Goal: Transaction & Acquisition: Purchase product/service

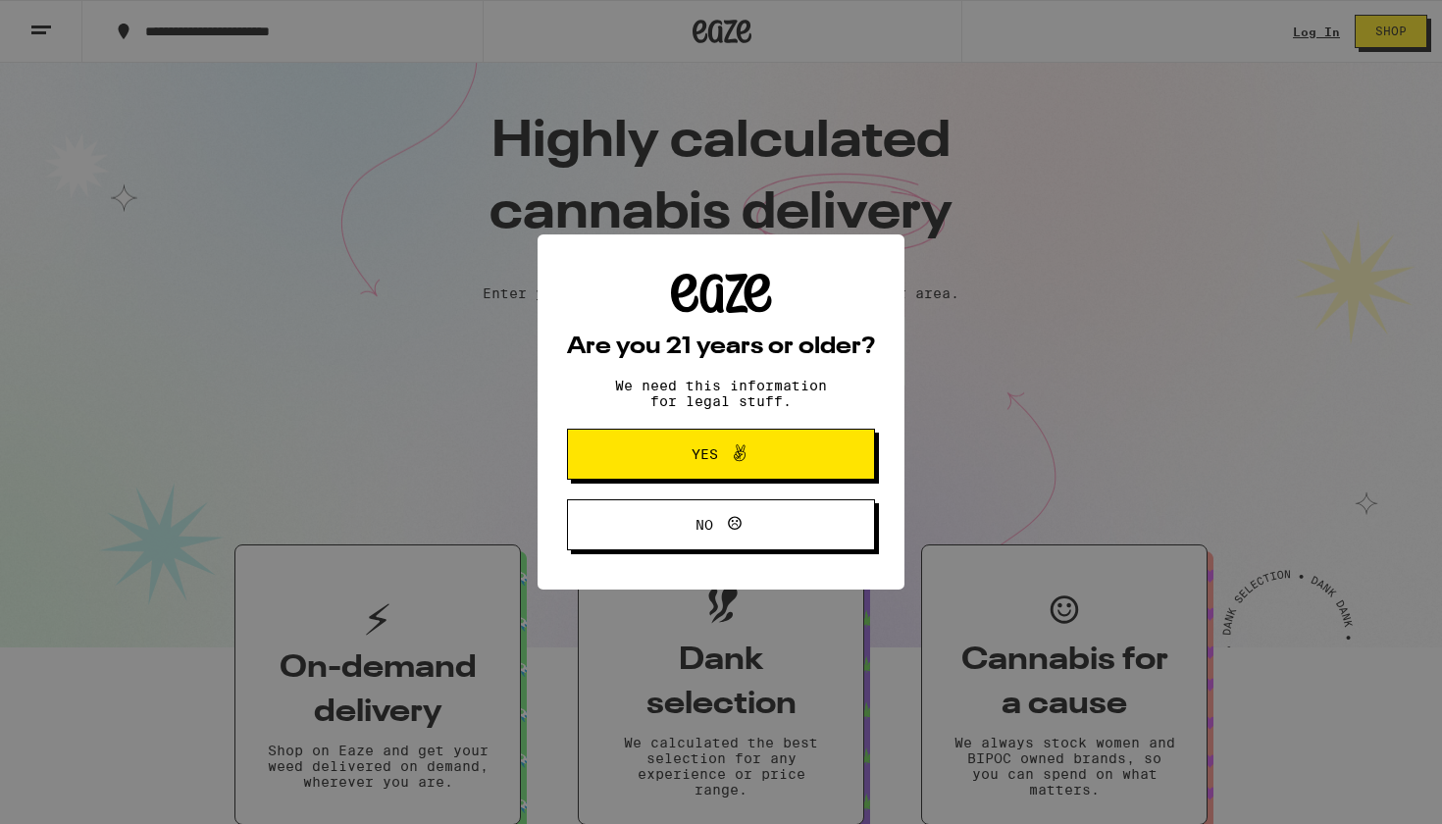
click at [741, 465] on icon at bounding box center [740, 453] width 24 height 24
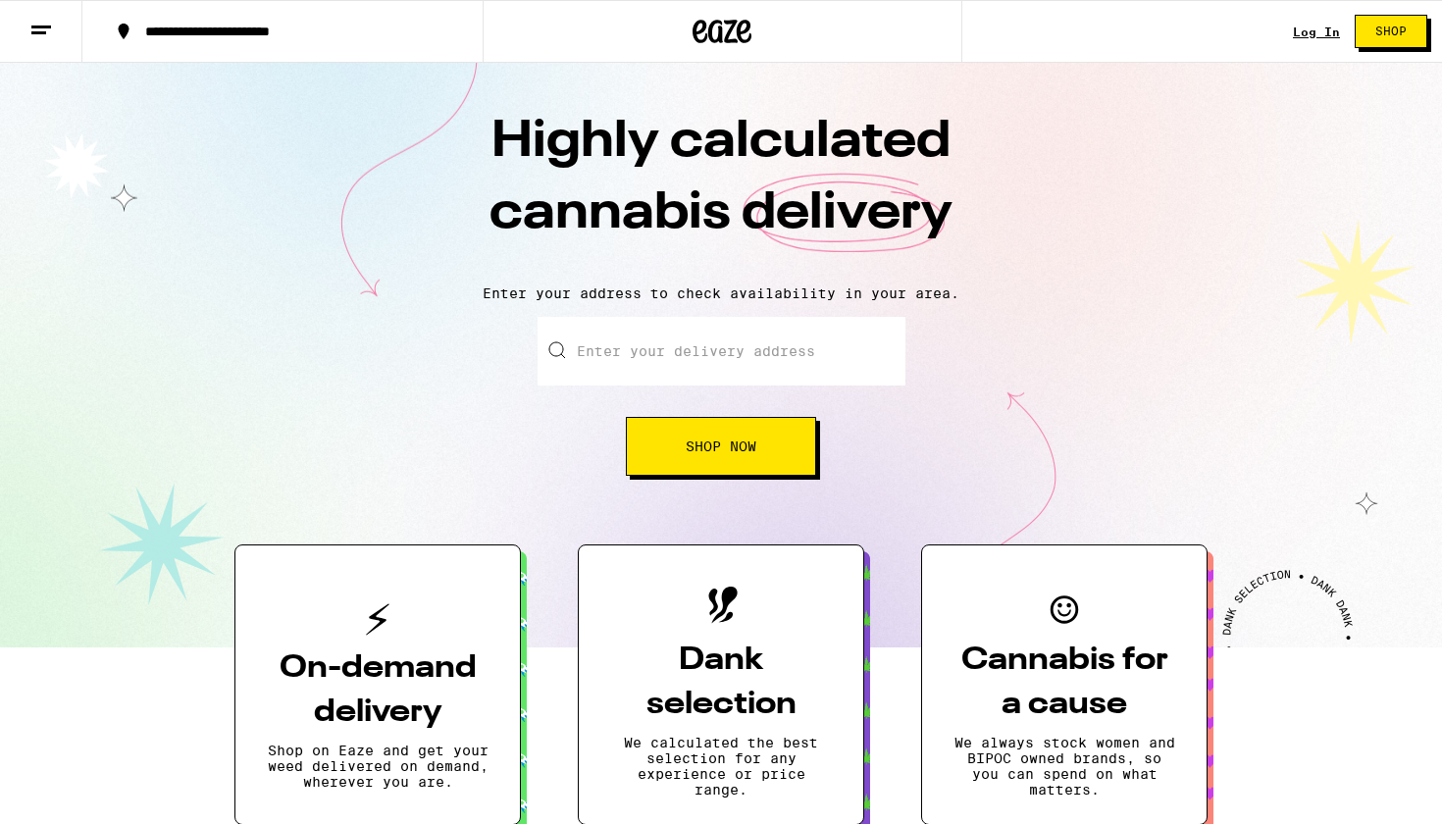
click at [1319, 30] on link "Log In" at bounding box center [1316, 32] width 47 height 13
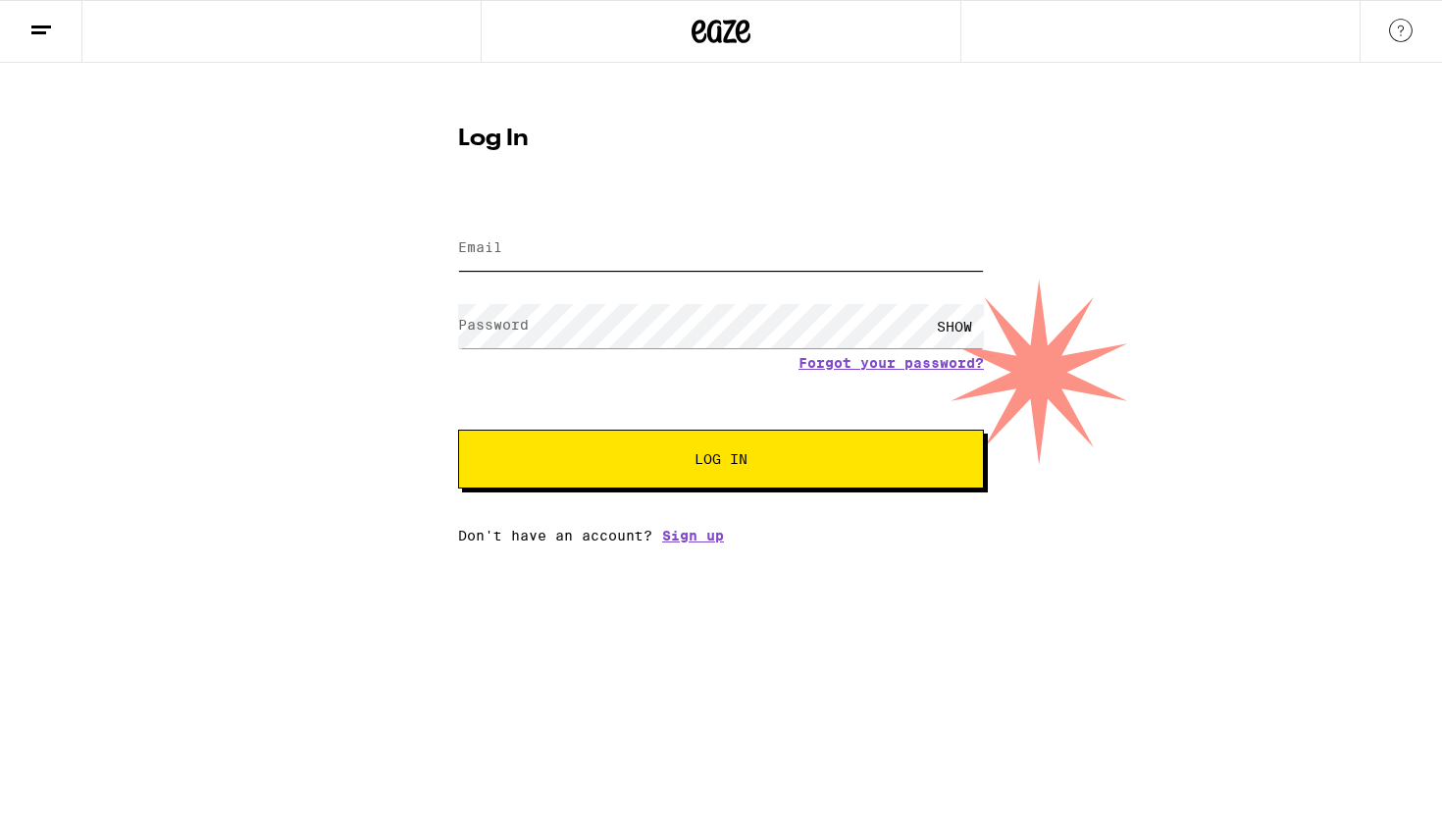
type input "[EMAIL_ADDRESS][DOMAIN_NAME]"
click at [721, 461] on button "Log In" at bounding box center [721, 459] width 526 height 59
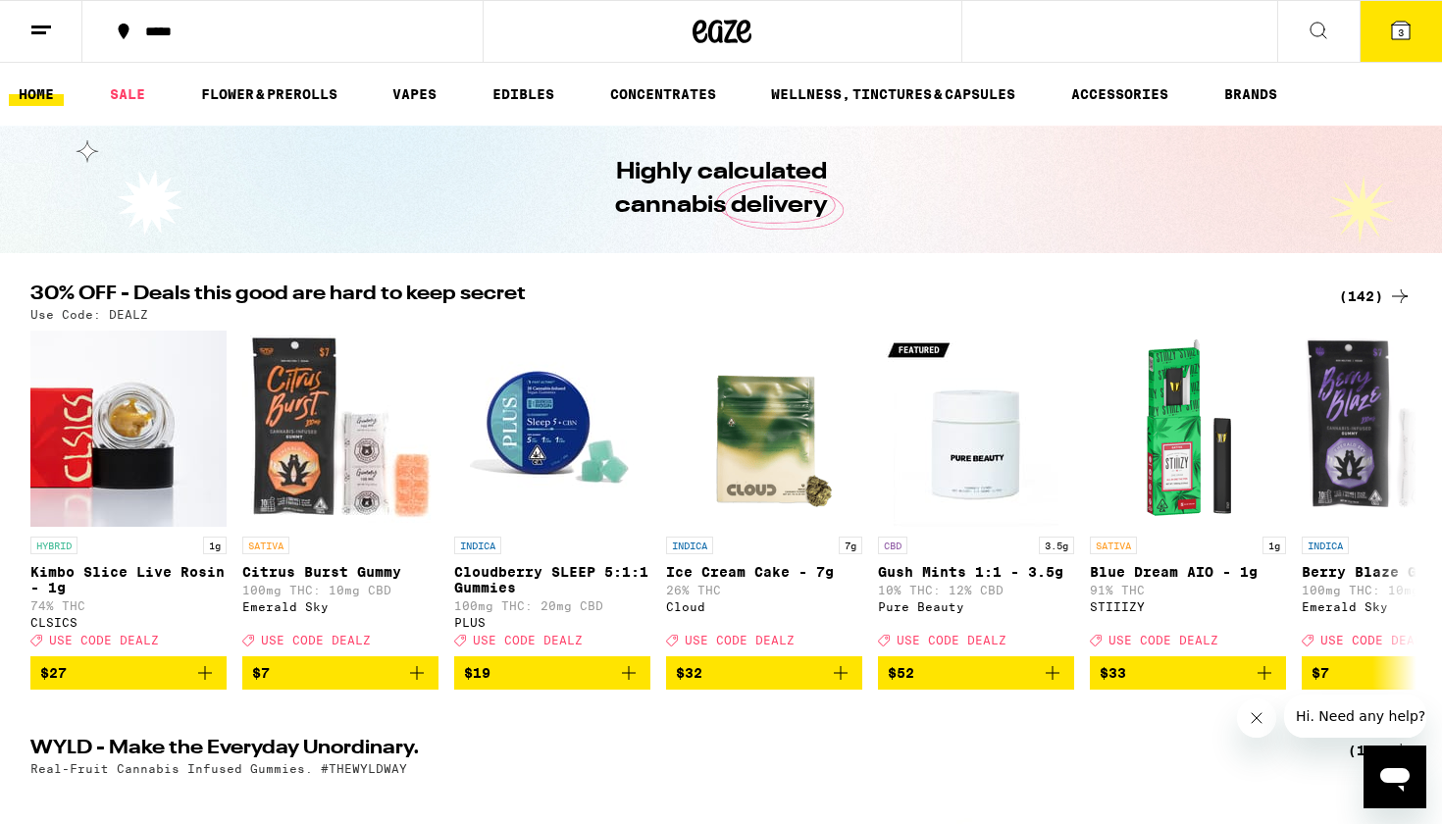
click at [38, 94] on link "HOME" at bounding box center [36, 94] width 55 height 24
click at [43, 21] on icon at bounding box center [41, 31] width 24 height 24
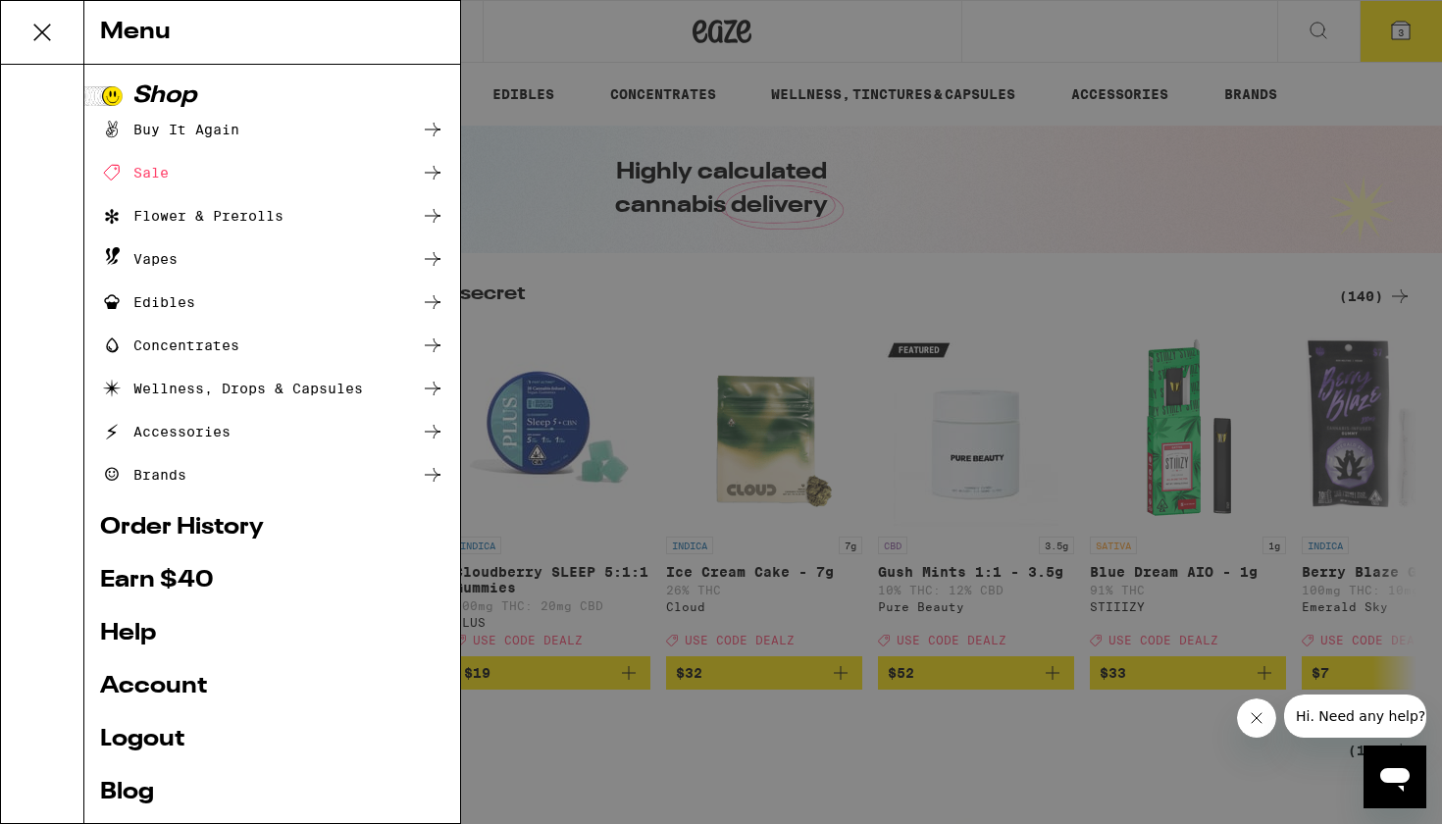
click at [199, 530] on link "Order History" at bounding box center [272, 528] width 344 height 24
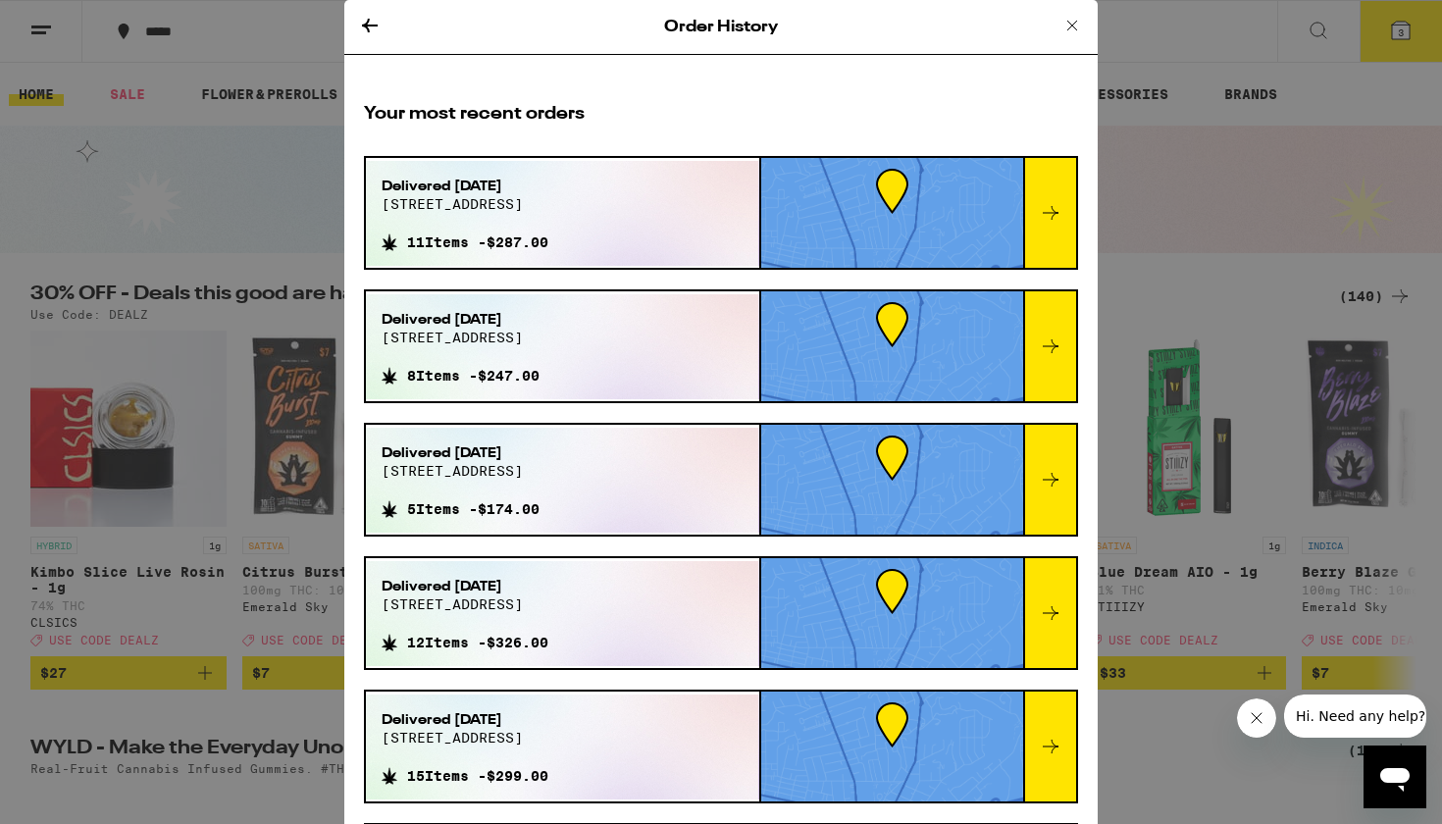
click at [643, 228] on div "Delivered [DATE] [STREET_ADDRESS] Items - $287.00" at bounding box center [562, 213] width 393 height 105
click at [1055, 209] on icon at bounding box center [1051, 213] width 24 height 24
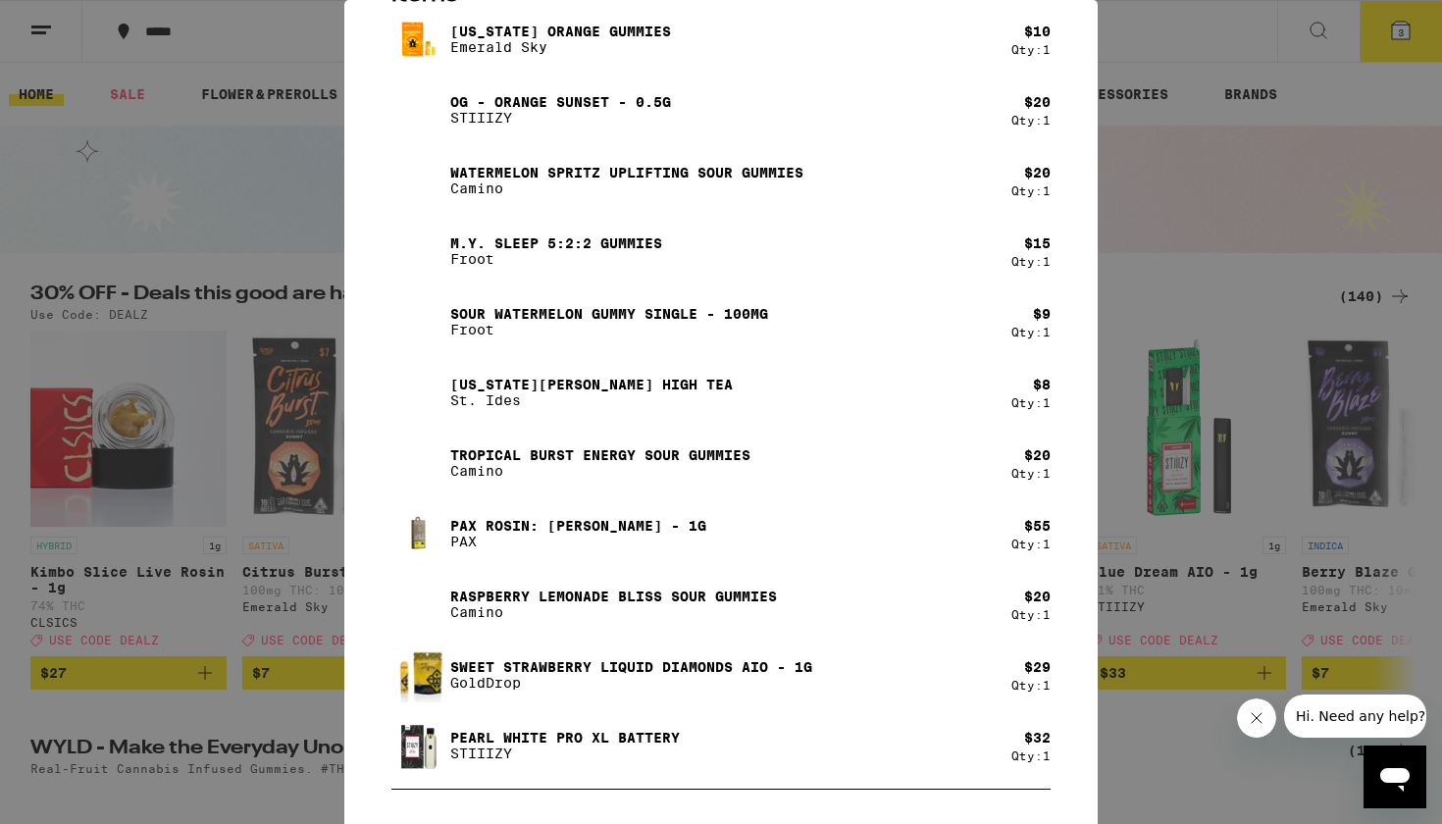
scroll to position [244, 0]
click at [592, 529] on p "PAX Rosin: [PERSON_NAME] - 1g" at bounding box center [578, 527] width 256 height 16
click at [1182, 176] on div "Your Order Order Delivered 7:28pm [DATE] Items [US_STATE] Orange Gummies Emeral…" at bounding box center [721, 412] width 1442 height 824
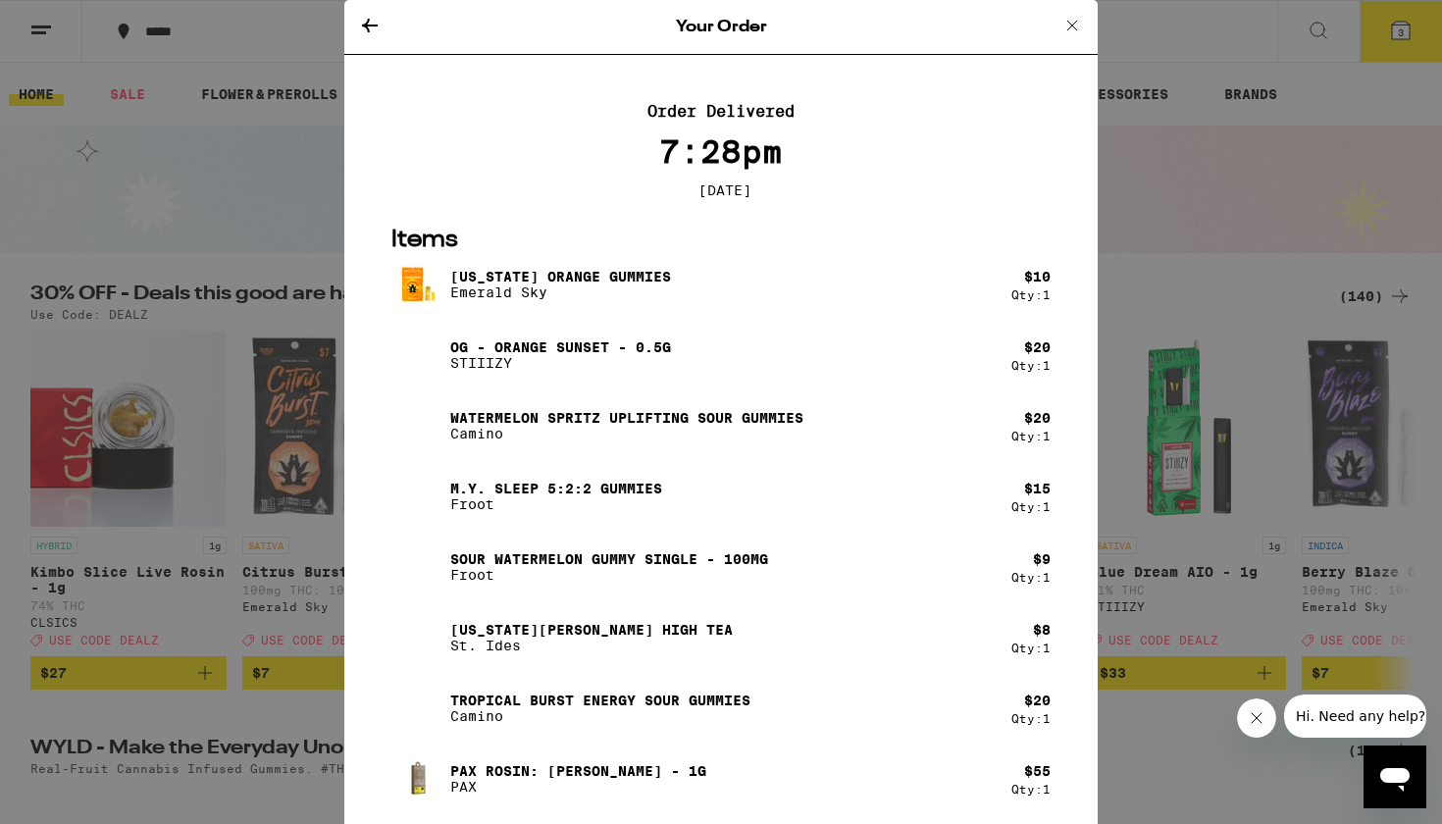
scroll to position [0, 0]
click at [1058, 26] on div "Your Order" at bounding box center [720, 27] width 753 height 55
click at [1073, 19] on icon at bounding box center [1073, 26] width 24 height 24
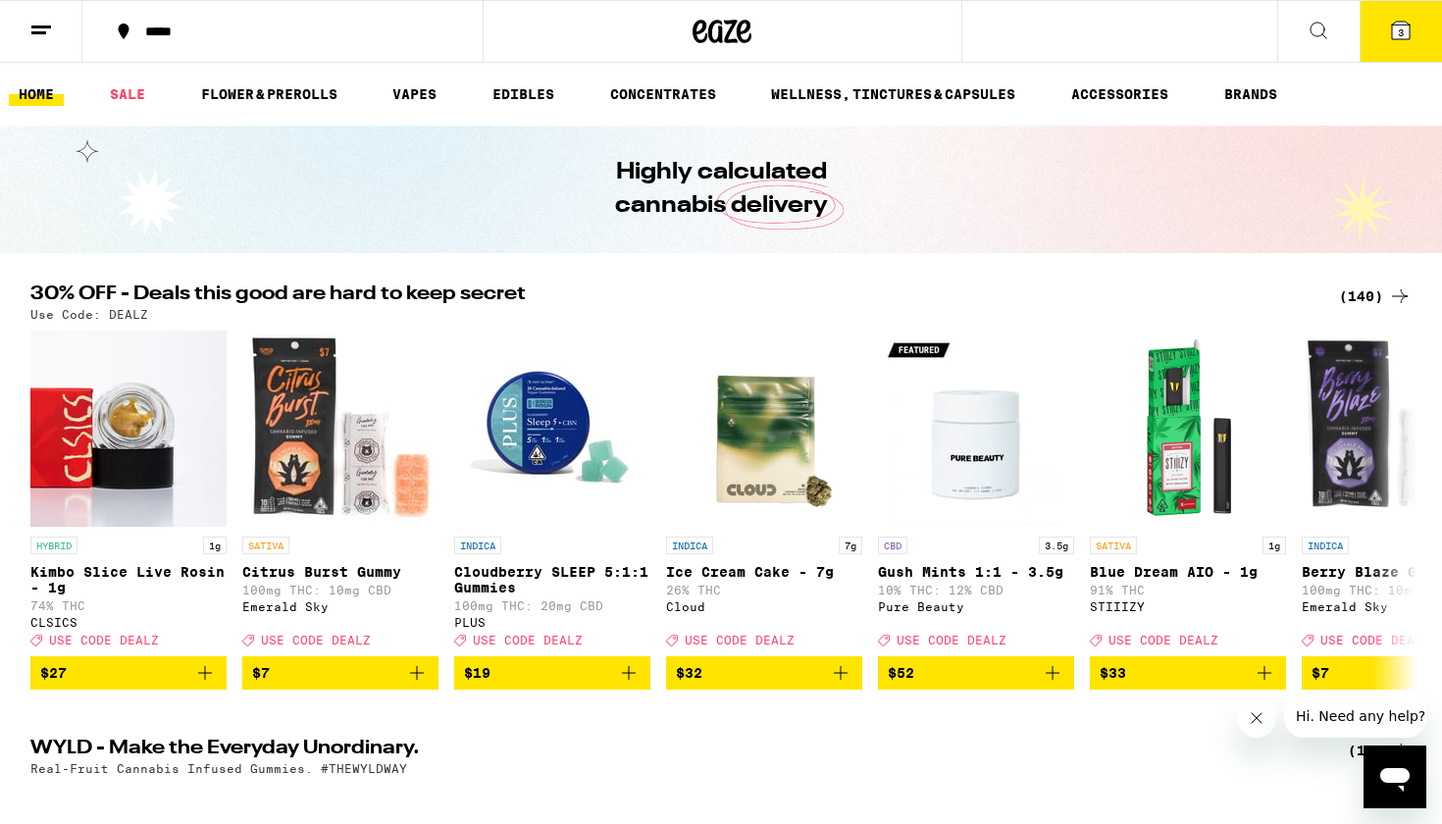
click at [1313, 25] on icon at bounding box center [1319, 31] width 24 height 24
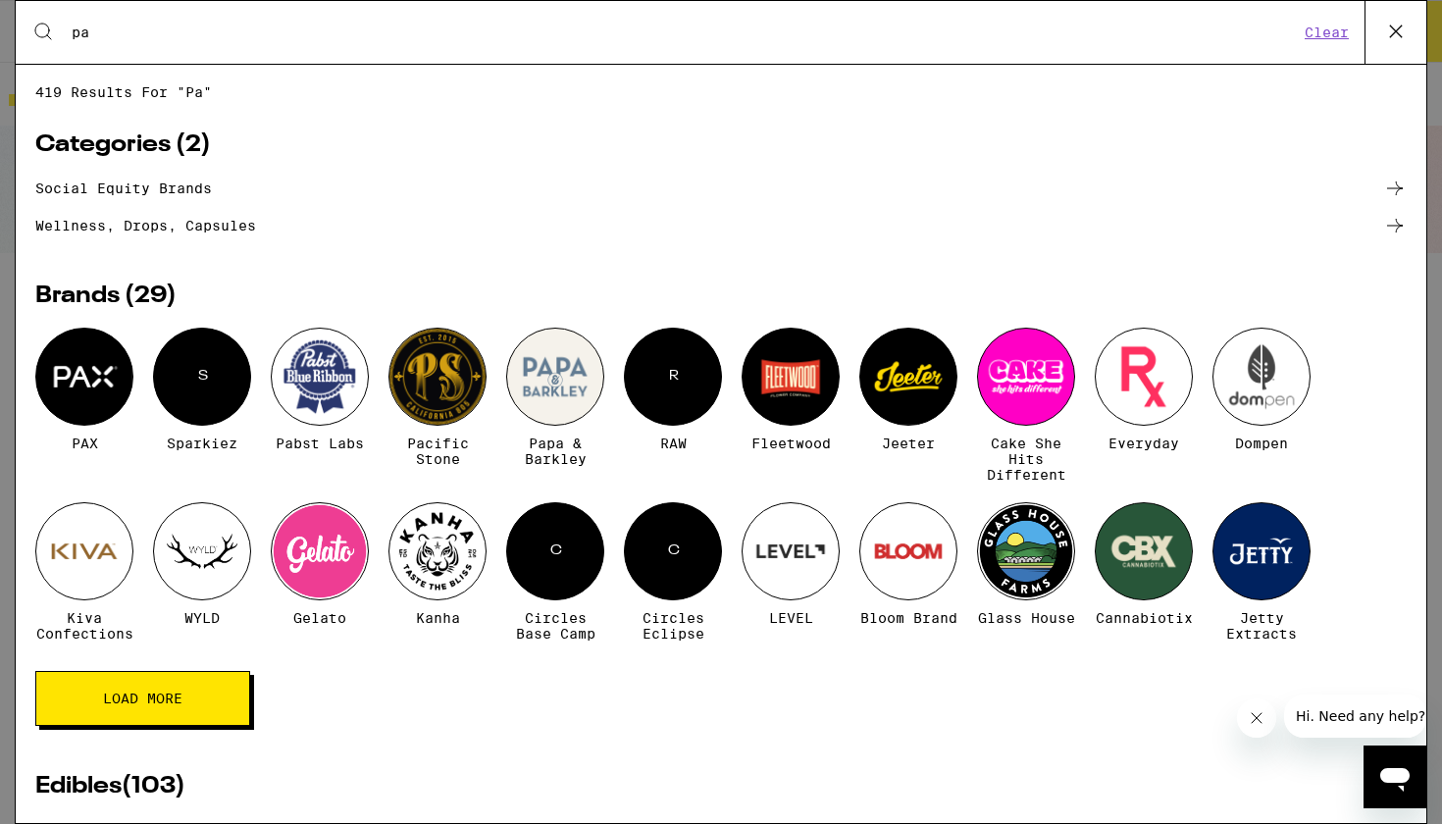
type input "p"
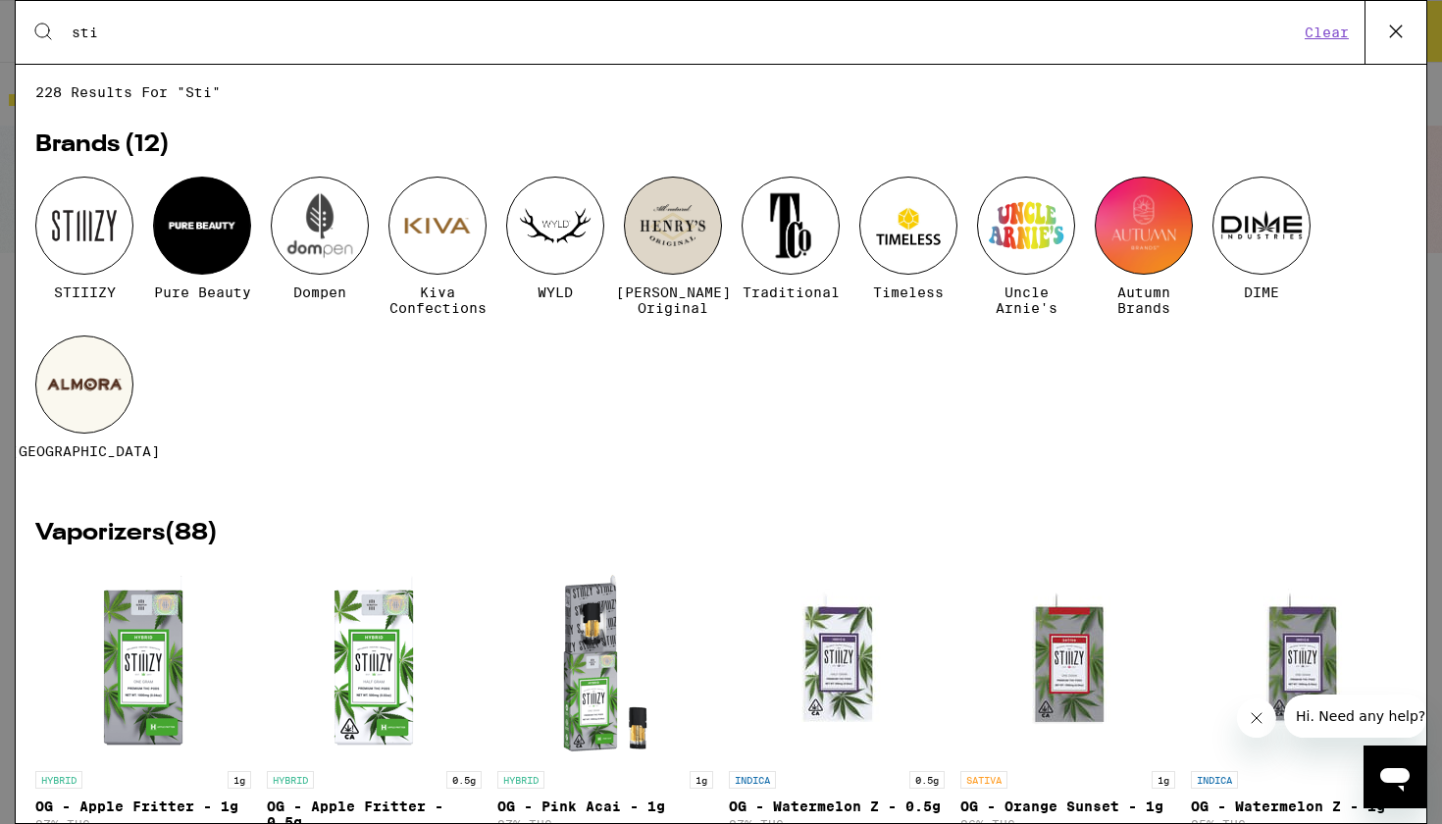
type input "sti"
click at [68, 245] on div at bounding box center [84, 226] width 98 height 98
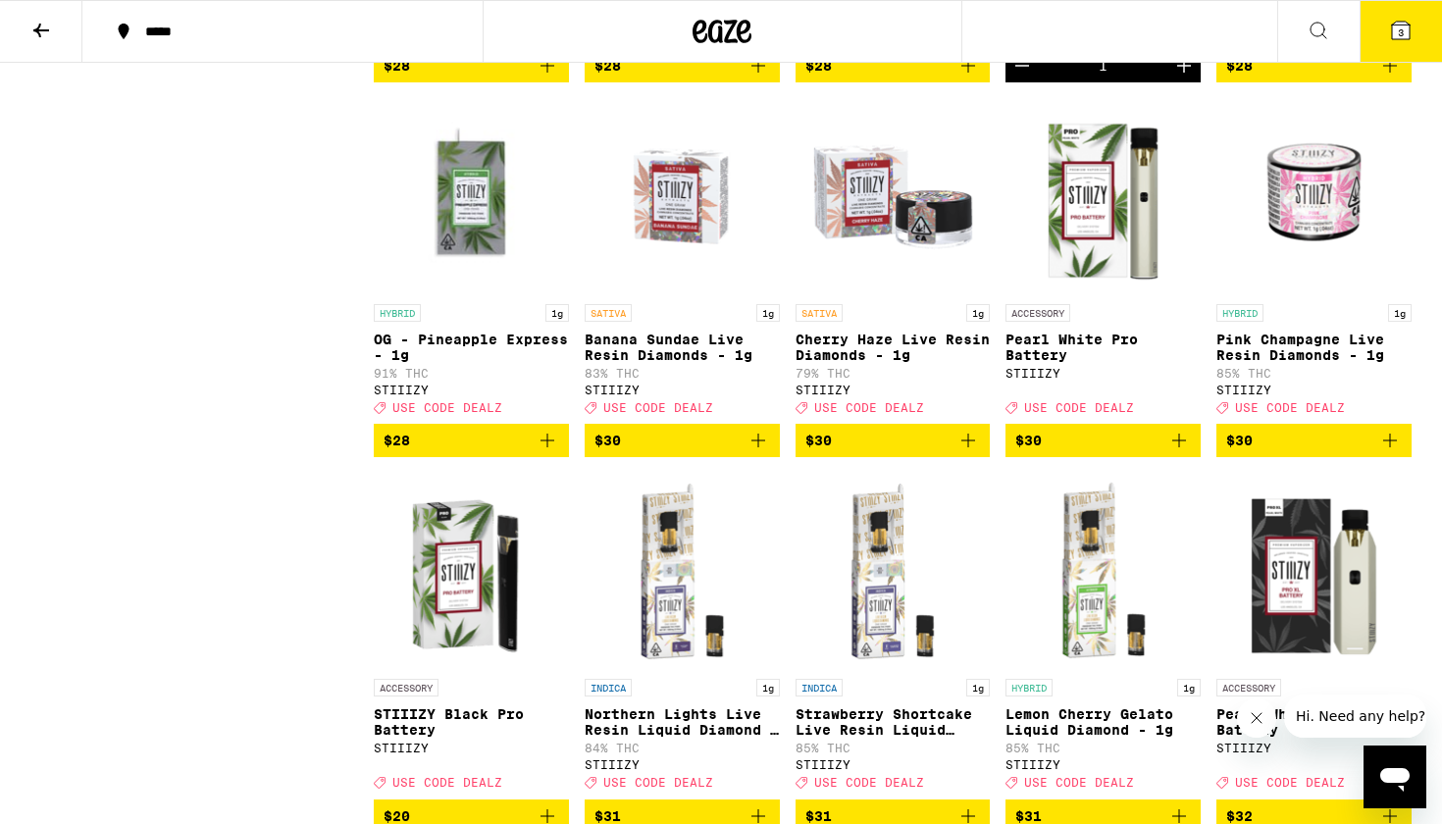
scroll to position [2050, 0]
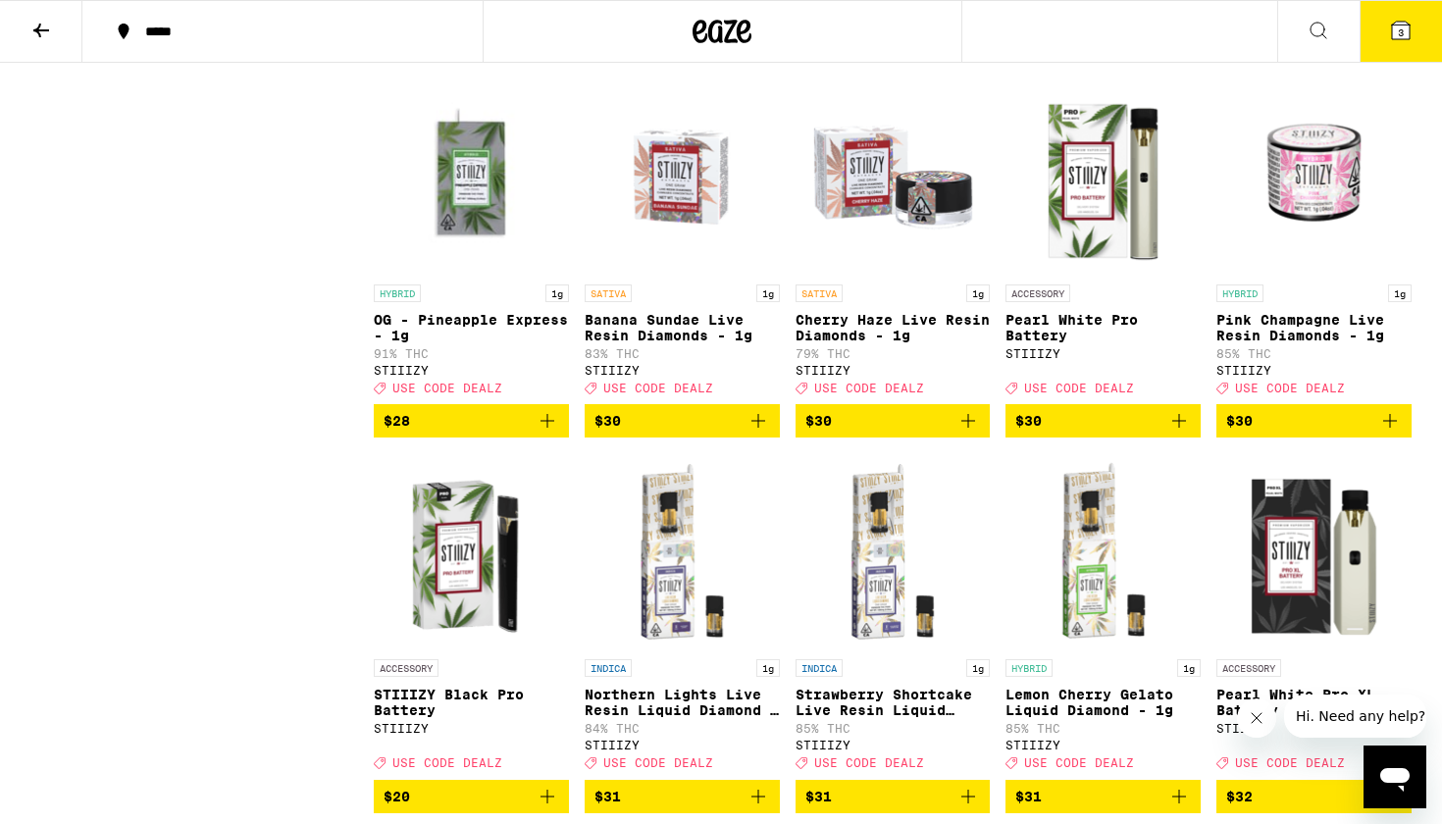
click at [37, 30] on icon at bounding box center [41, 31] width 16 height 14
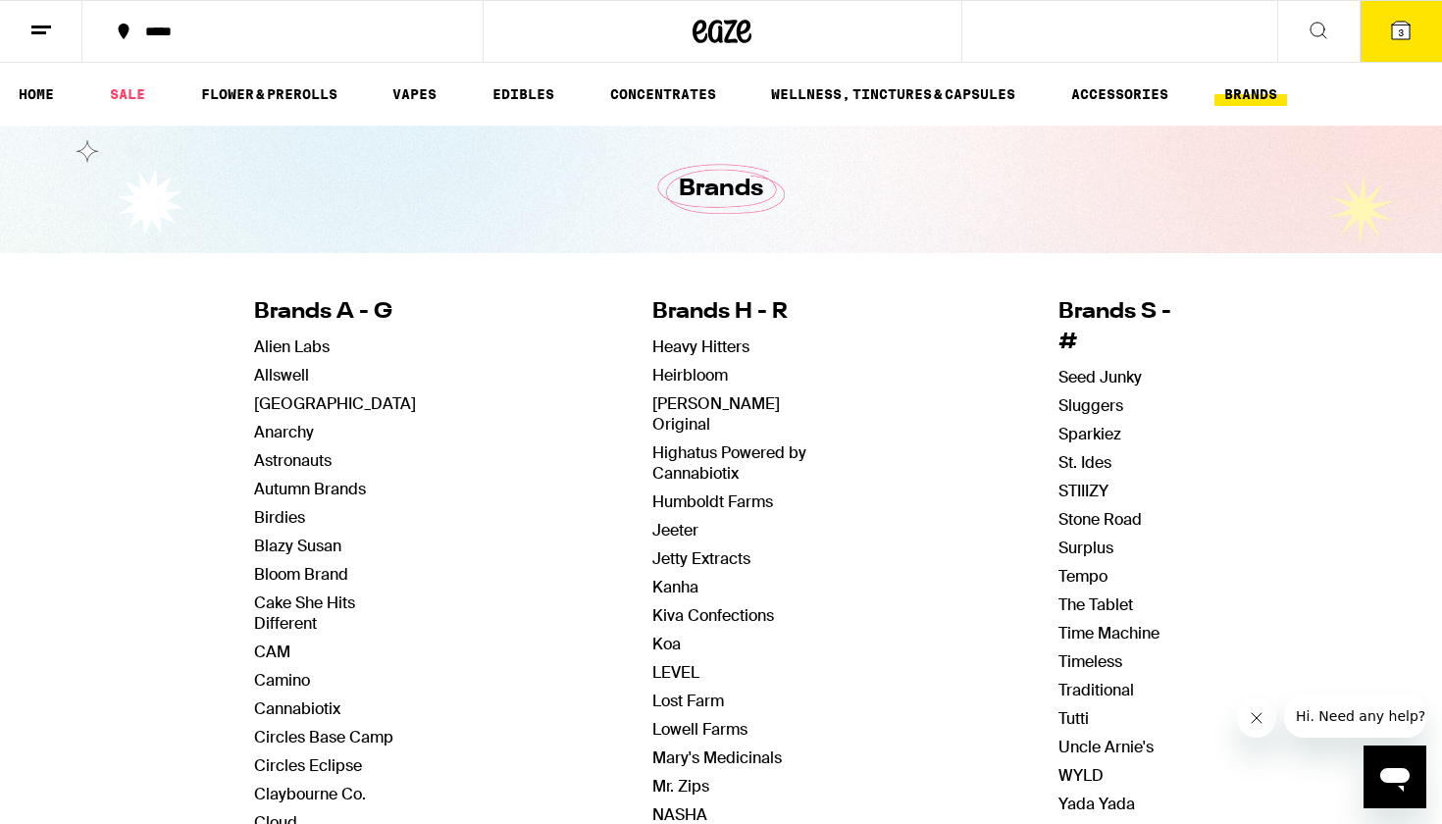
click at [56, 30] on button at bounding box center [41, 32] width 82 height 62
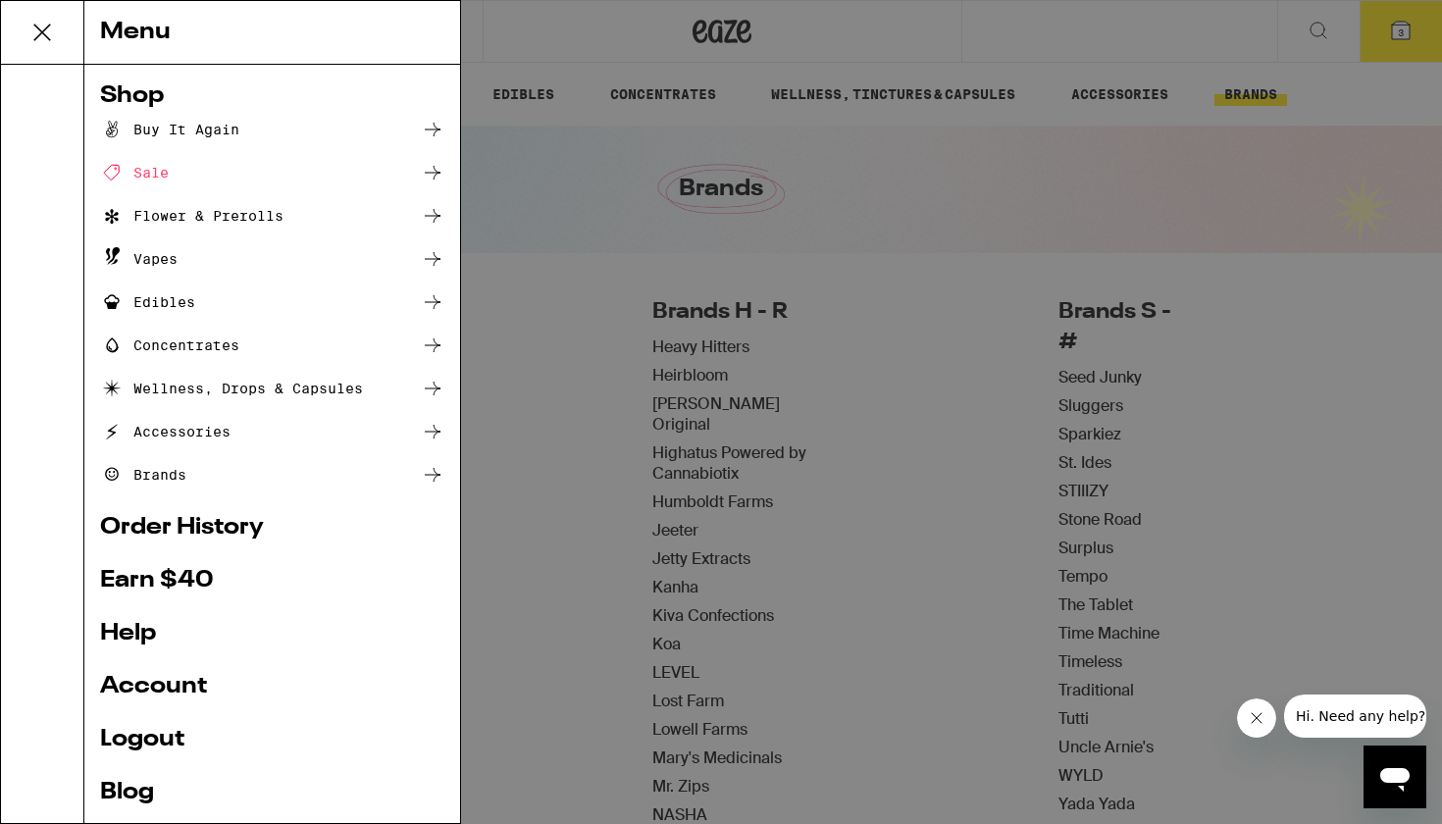
click at [353, 138] on div "Buy It Again" at bounding box center [272, 130] width 344 height 24
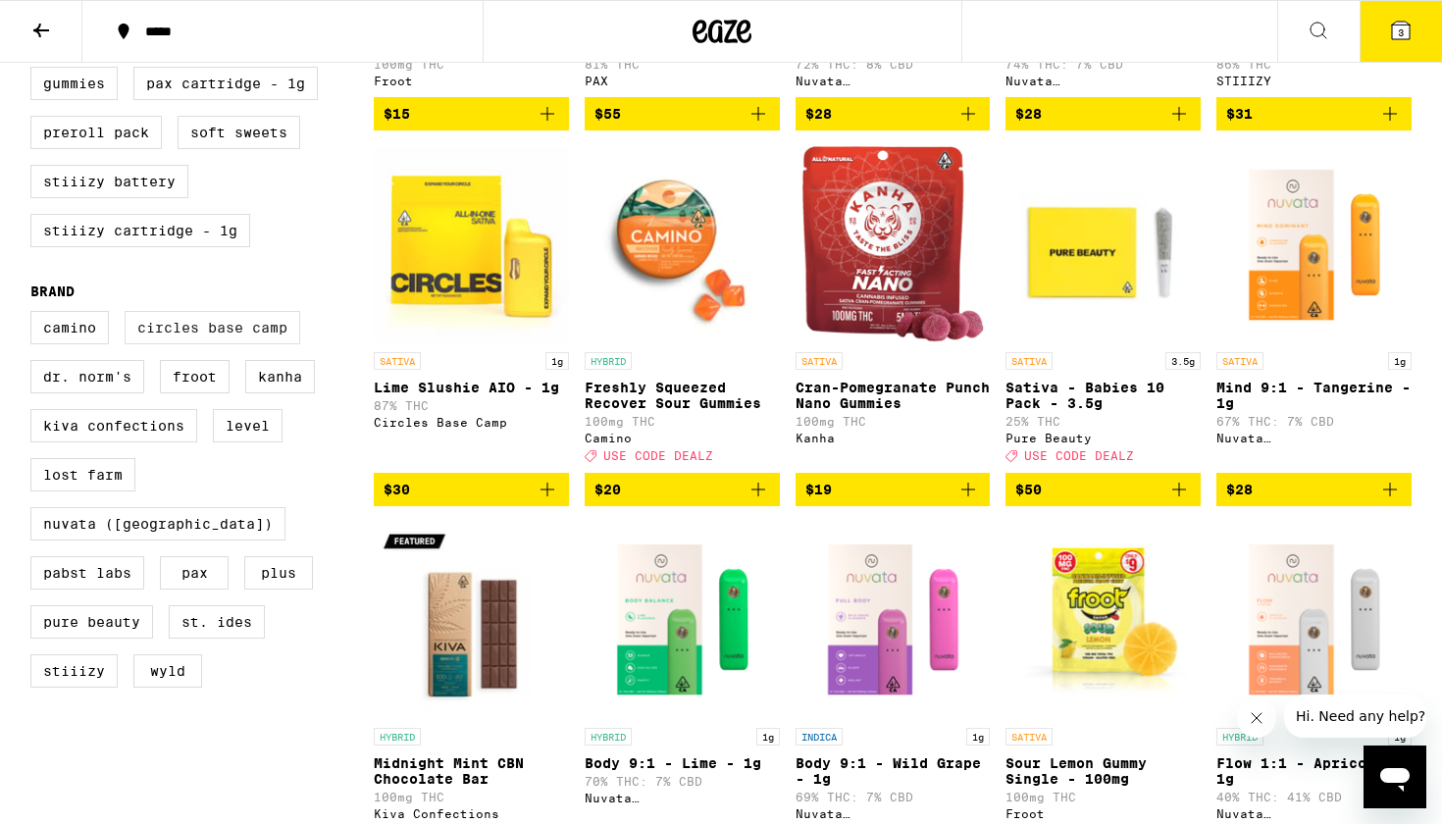
scroll to position [870, 0]
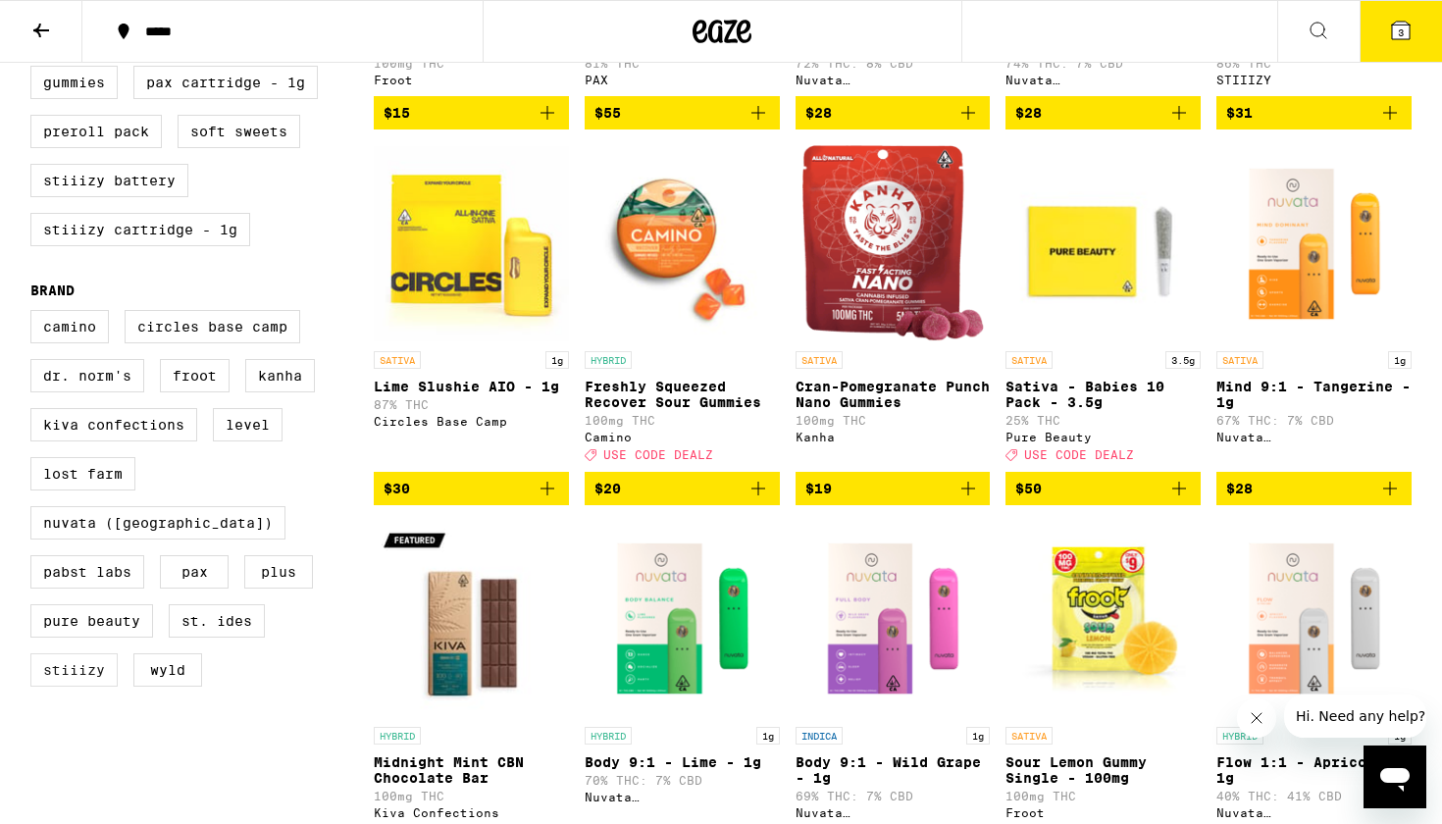
click at [85, 670] on label "STIIIZY" at bounding box center [73, 669] width 87 height 33
click at [35, 314] on input "STIIIZY" at bounding box center [34, 313] width 1 height 1
checkbox input "true"
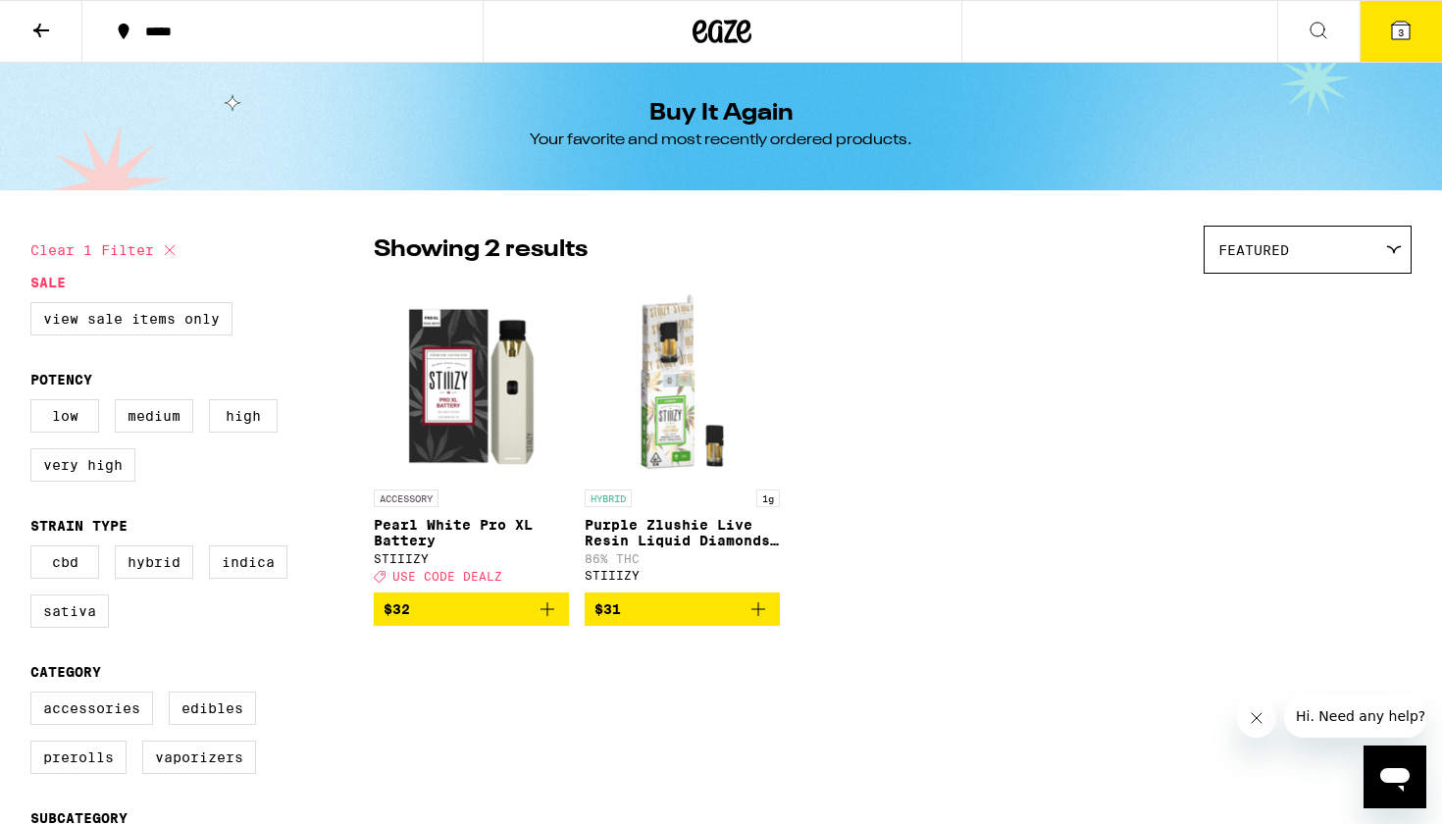
click at [652, 448] on img "Open page for Purple Zlushie Live Resin Liquid Diamonds - 1g from STIIIZY" at bounding box center [682, 382] width 195 height 196
click at [37, 27] on icon at bounding box center [41, 31] width 16 height 14
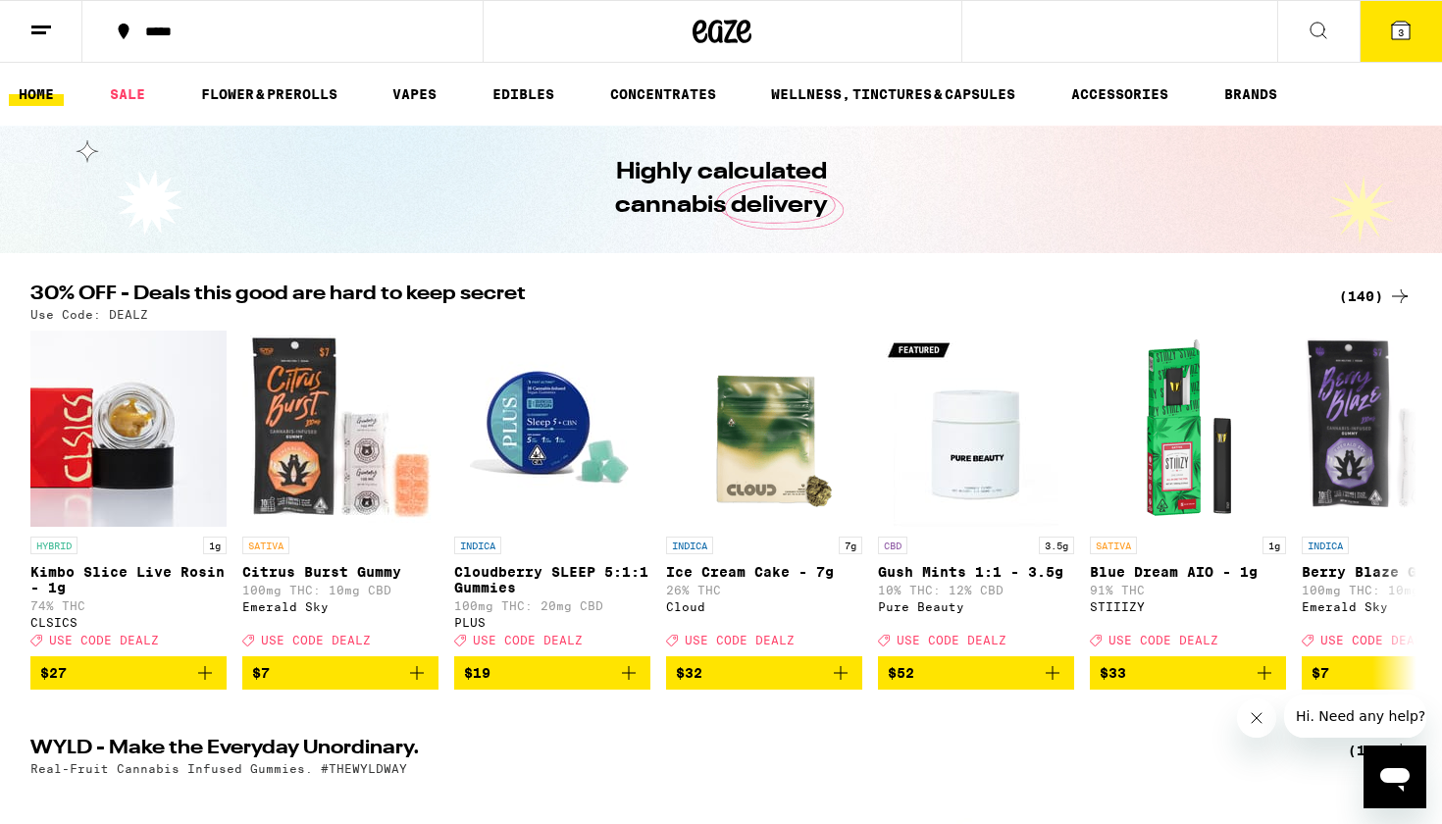
click at [45, 28] on icon at bounding box center [41, 31] width 24 height 24
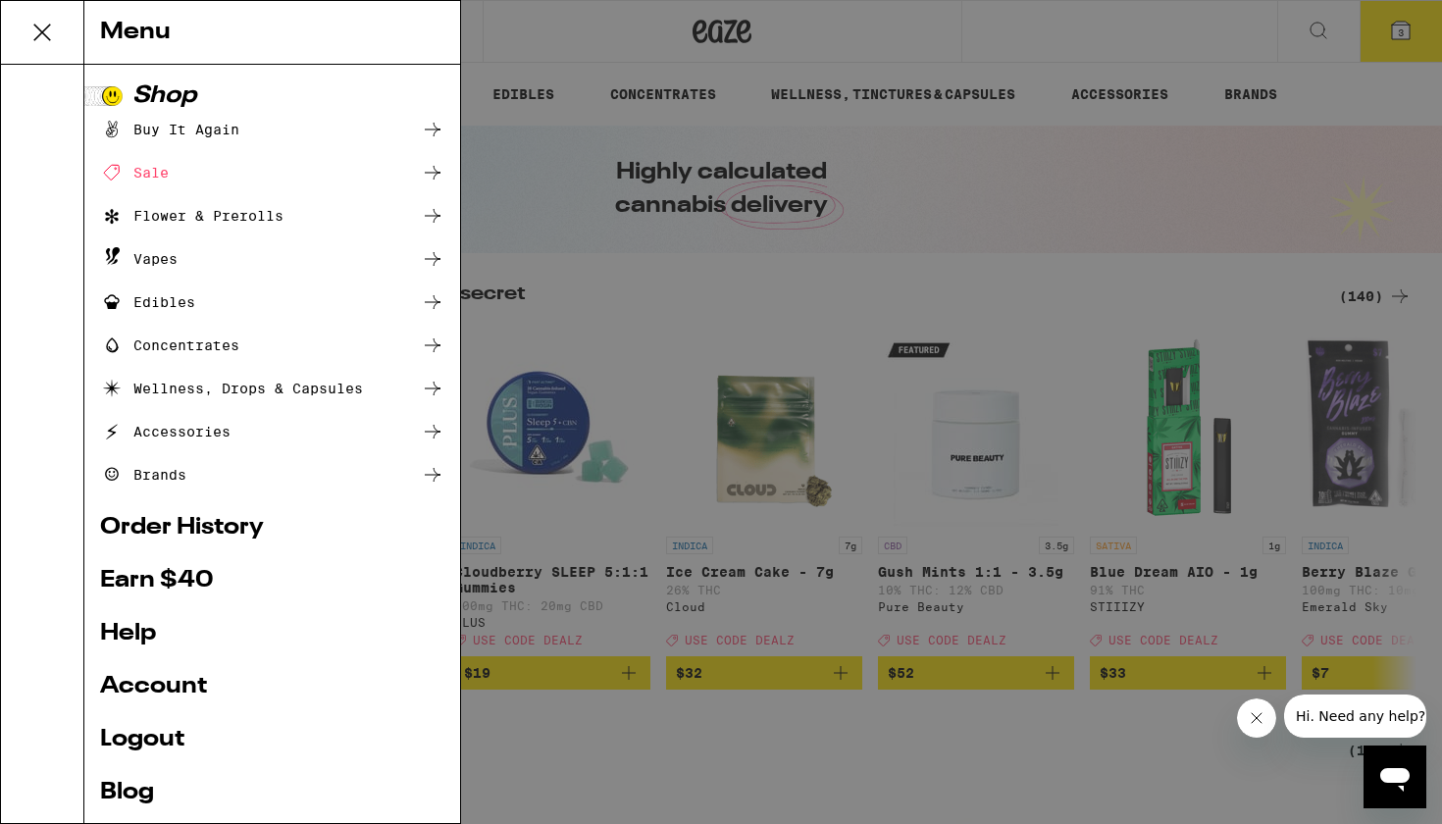
click at [175, 524] on link "Order History" at bounding box center [272, 528] width 344 height 24
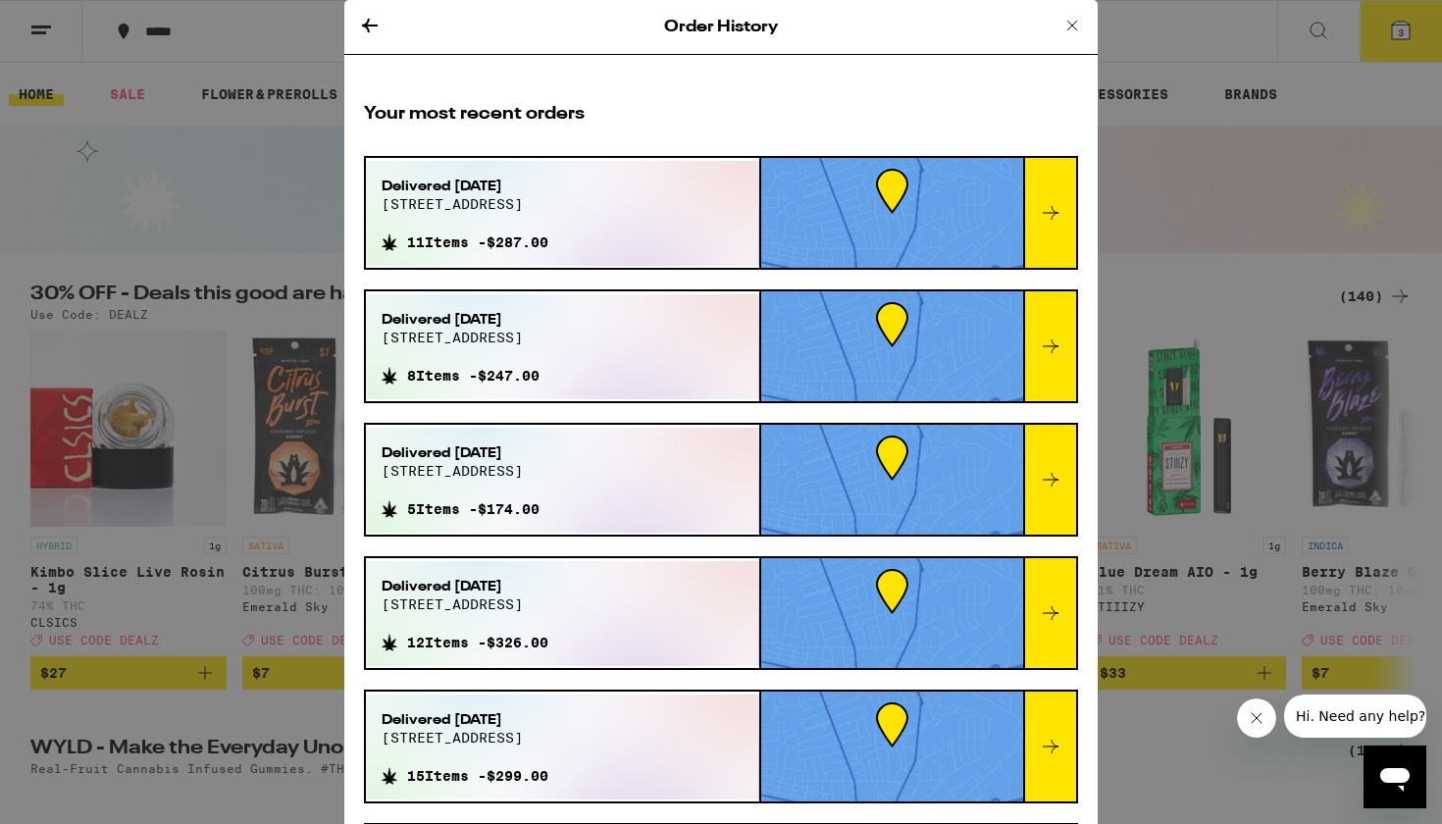
click at [629, 344] on div "Delivered [DATE] [STREET_ADDRESS] Items - $247.00" at bounding box center [562, 346] width 393 height 105
click at [1052, 331] on div at bounding box center [1049, 346] width 53 height 110
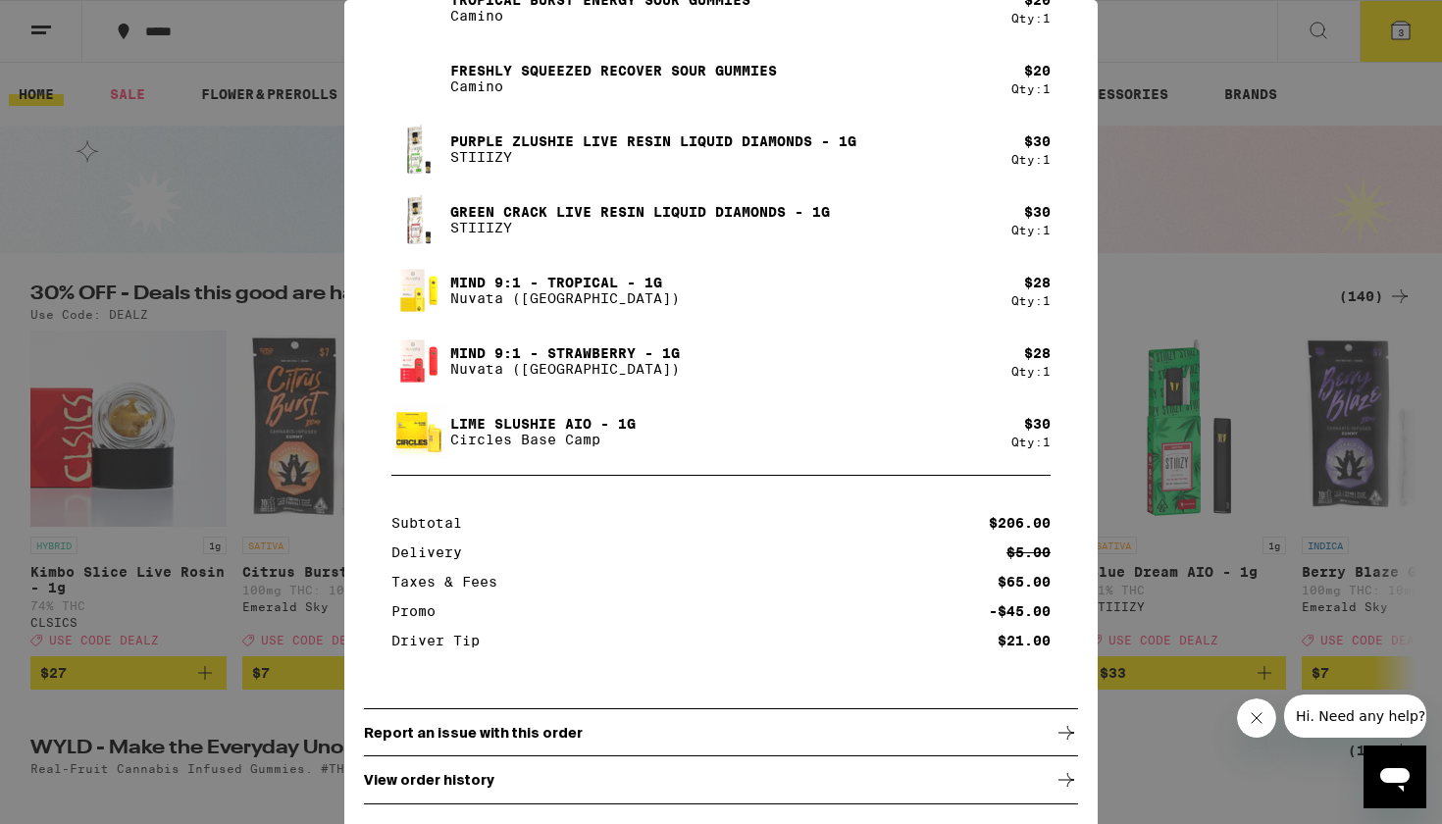
scroll to position [355, 0]
click at [1126, 308] on div "Your Order Order Delivered 10:16am [DATE] Items Watermelon Spritz Uplifting Sou…" at bounding box center [721, 412] width 1442 height 824
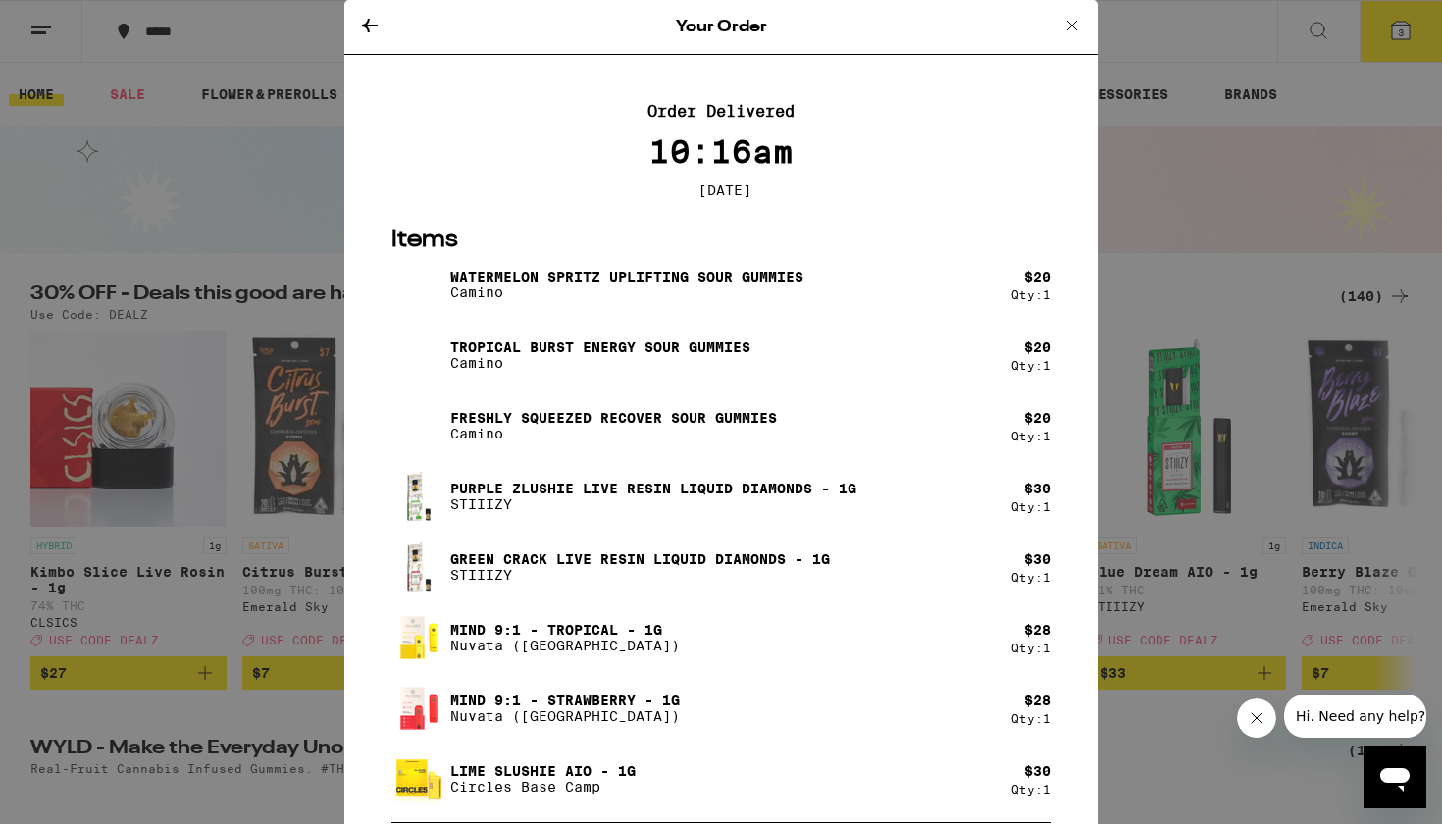
scroll to position [0, 0]
click at [1071, 22] on icon at bounding box center [1073, 26] width 24 height 24
click at [361, 27] on icon at bounding box center [370, 26] width 24 height 24
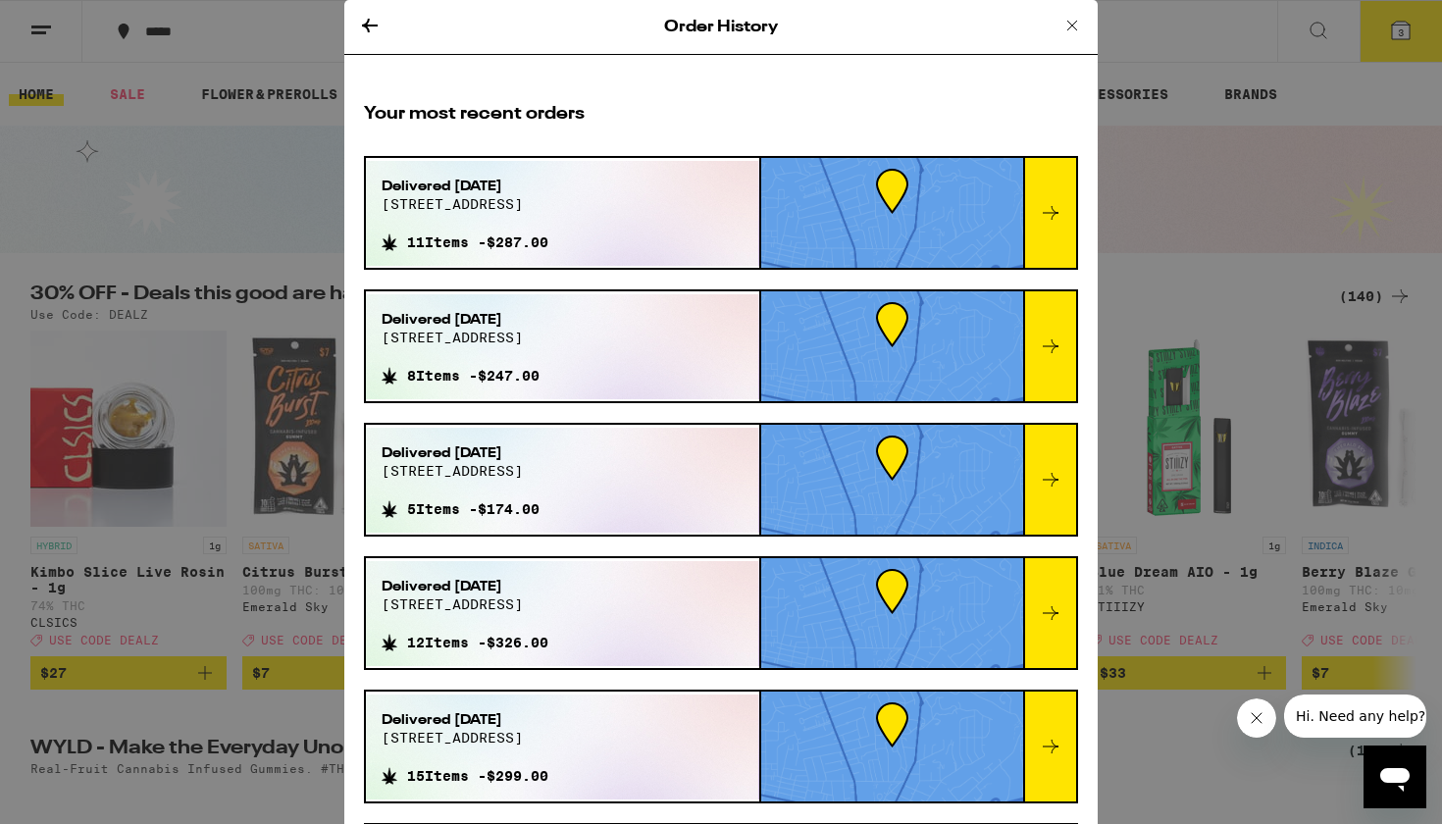
click at [1041, 220] on icon at bounding box center [1051, 213] width 24 height 24
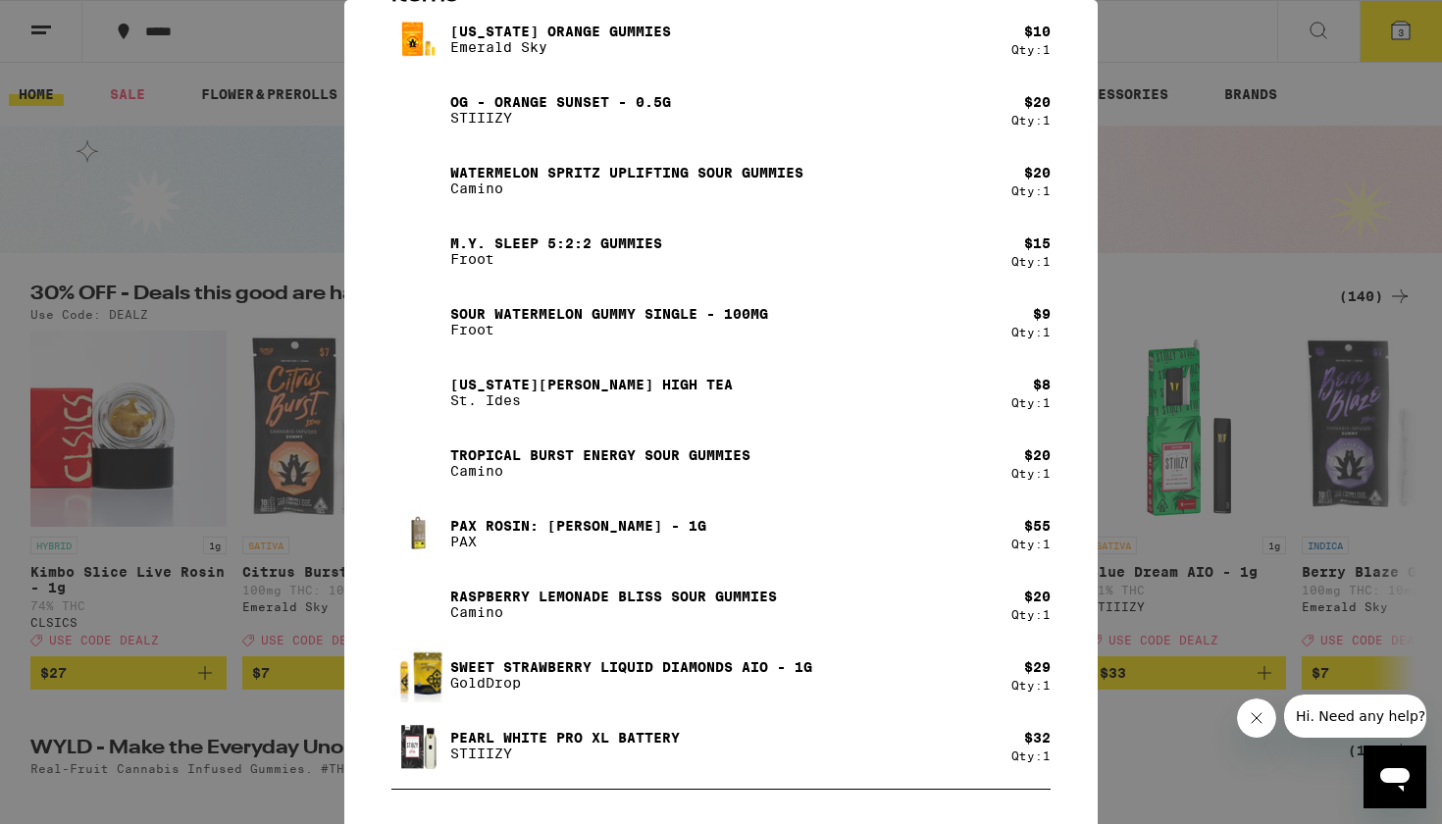
scroll to position [248, 0]
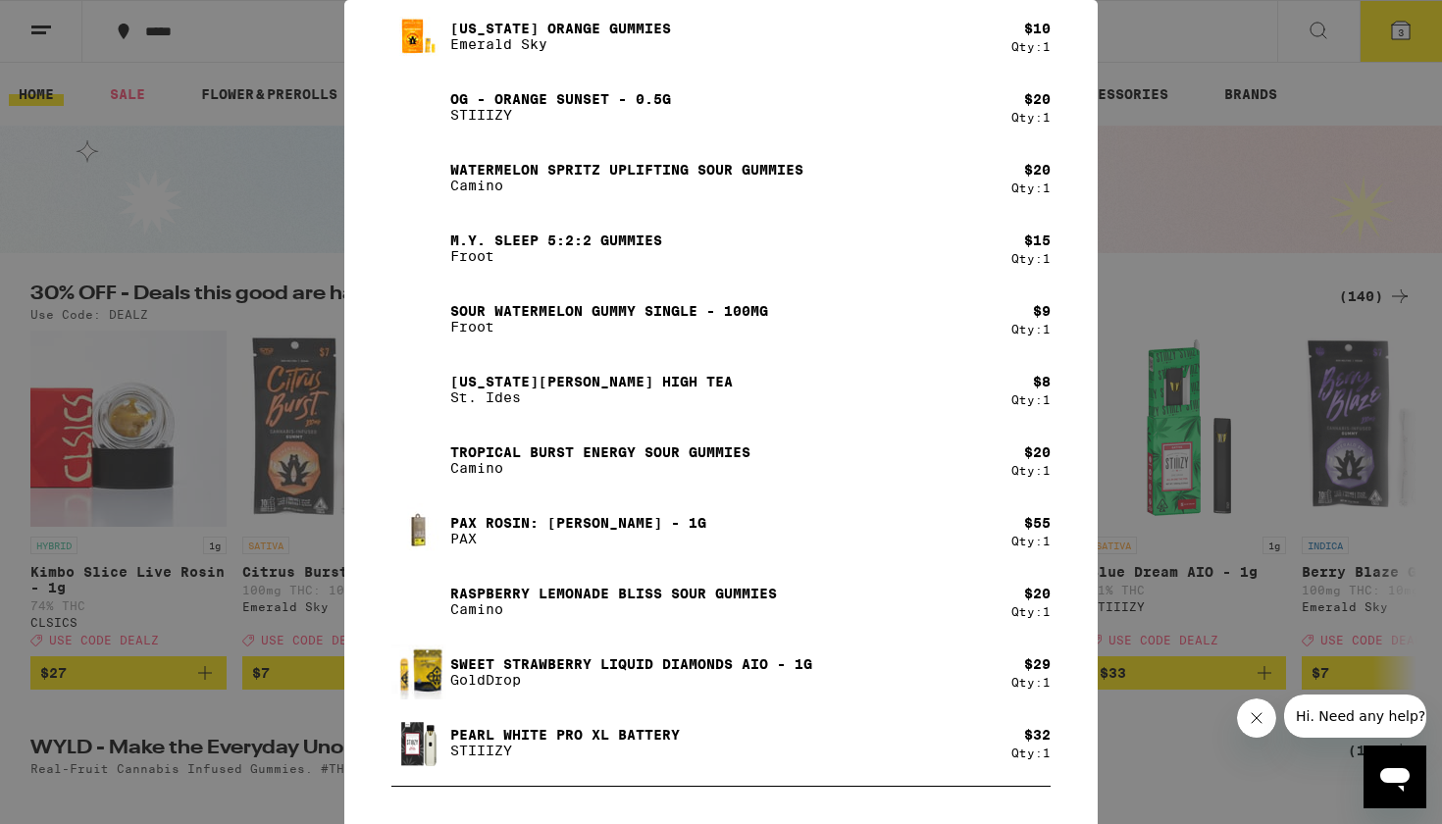
click at [1262, 225] on div "Your Order Order Delivered 7:28pm [DATE] Items [US_STATE] Orange Gummies Emeral…" at bounding box center [721, 412] width 1442 height 824
click at [167, 152] on div "Your Order Order Delivered 7:28pm [DATE] Items [US_STATE] Orange Gummies Emeral…" at bounding box center [721, 412] width 1442 height 824
click at [266, 31] on div "Your Order Order Delivered 7:28pm [DATE] Items [US_STATE] Orange Gummies Emeral…" at bounding box center [721, 412] width 1442 height 824
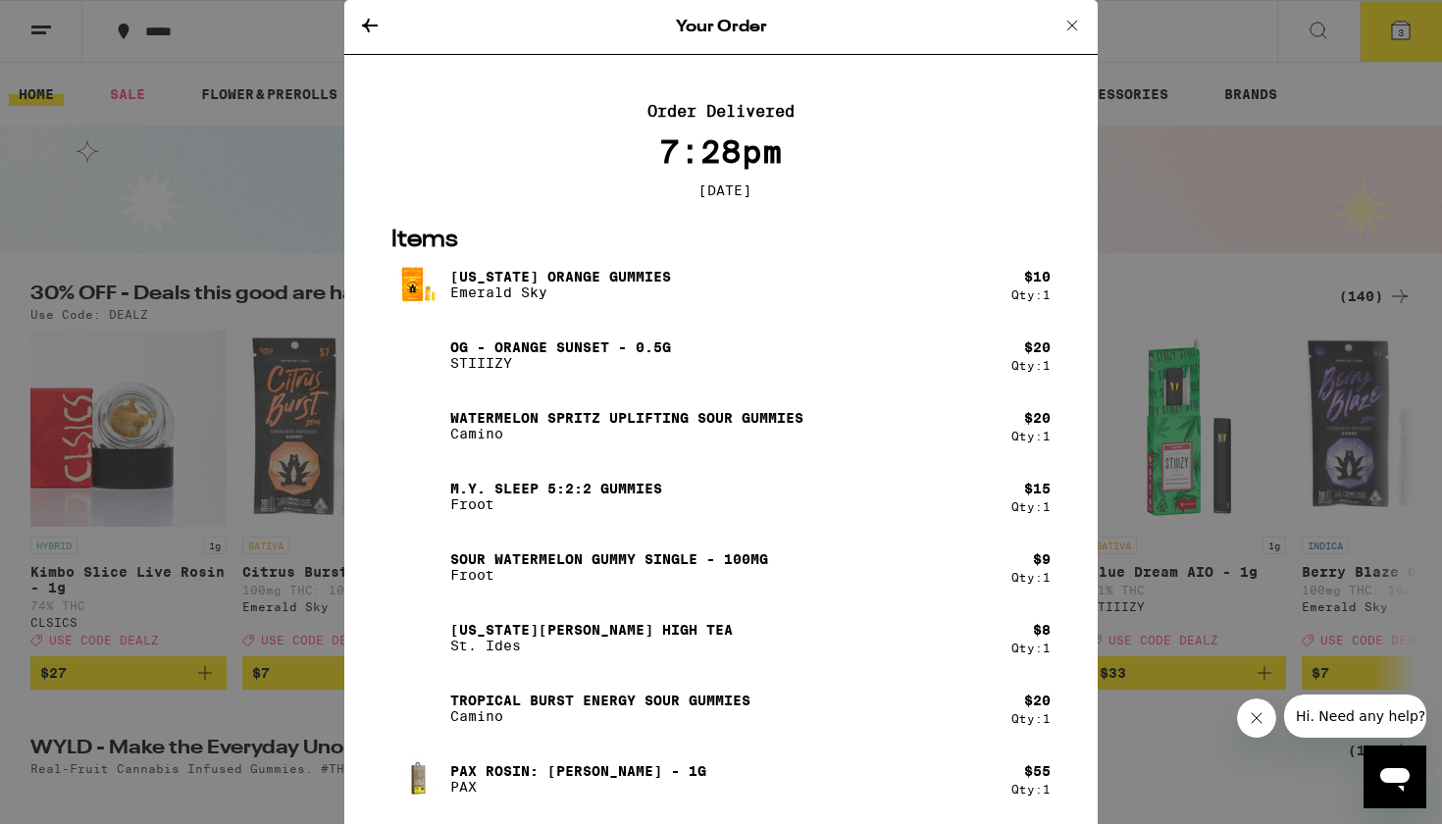
scroll to position [0, 0]
click at [1073, 25] on icon at bounding box center [1072, 26] width 10 height 10
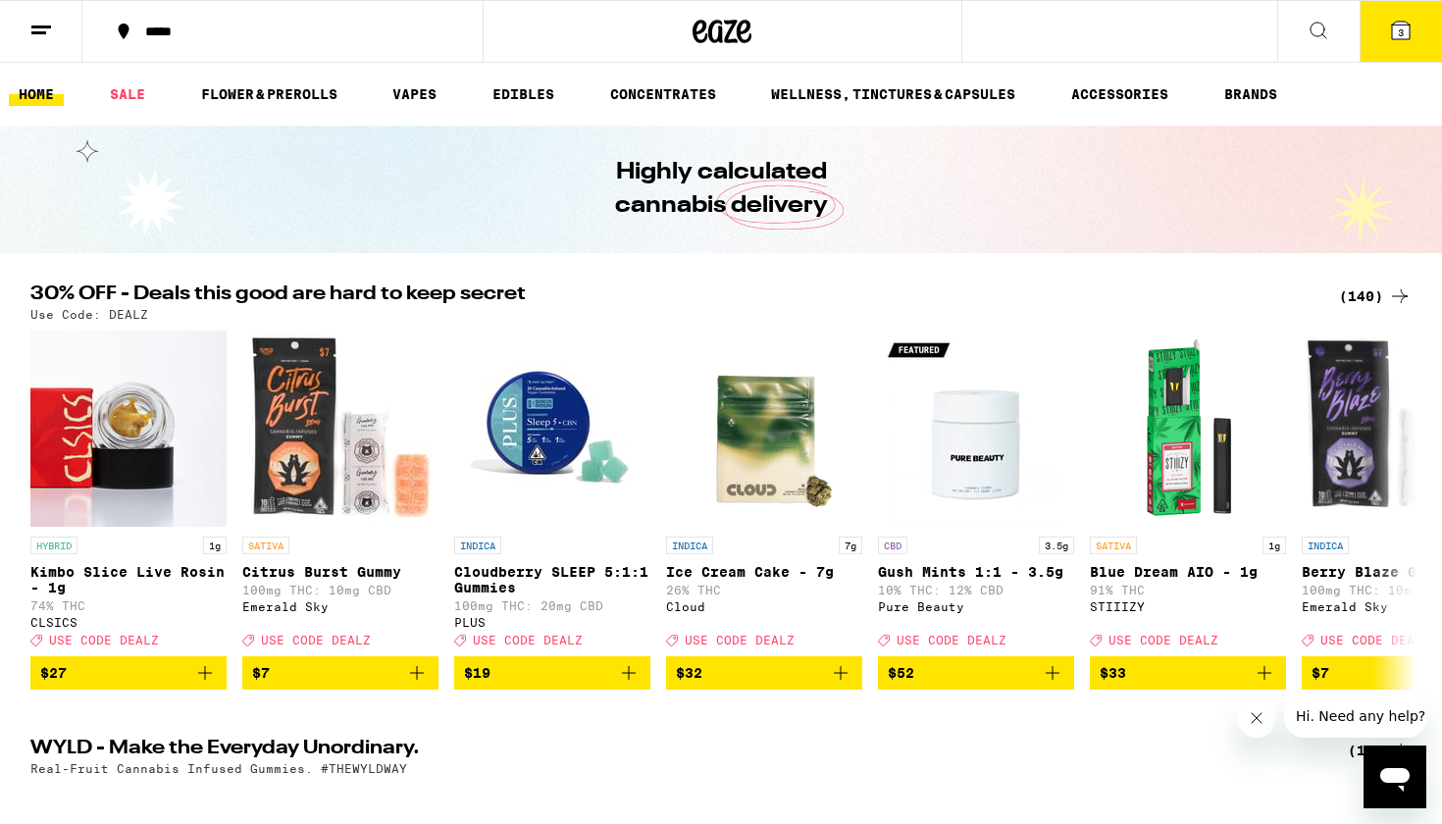
click at [39, 28] on icon at bounding box center [41, 31] width 24 height 24
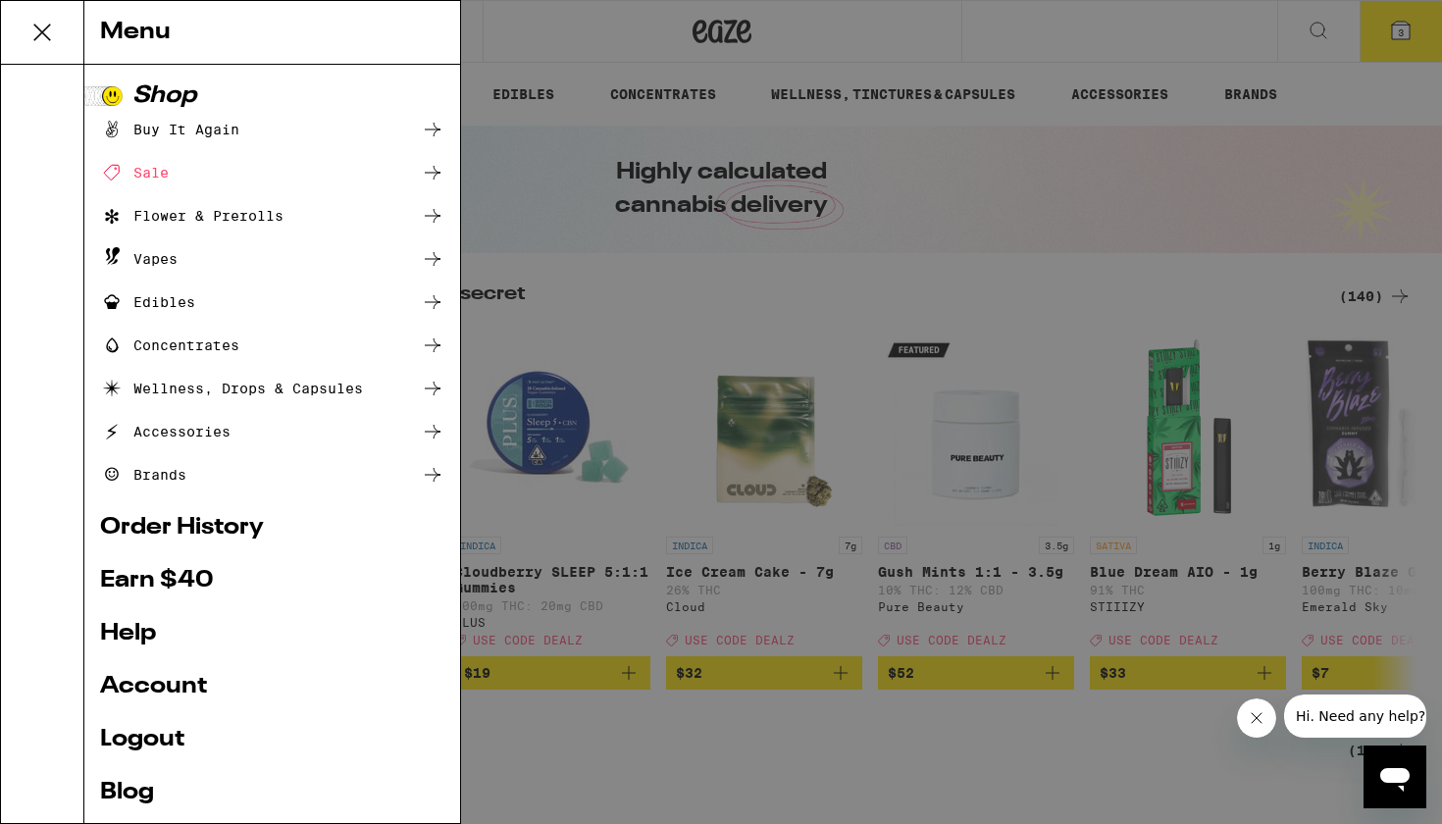
click at [145, 524] on link "Order History" at bounding box center [272, 528] width 344 height 24
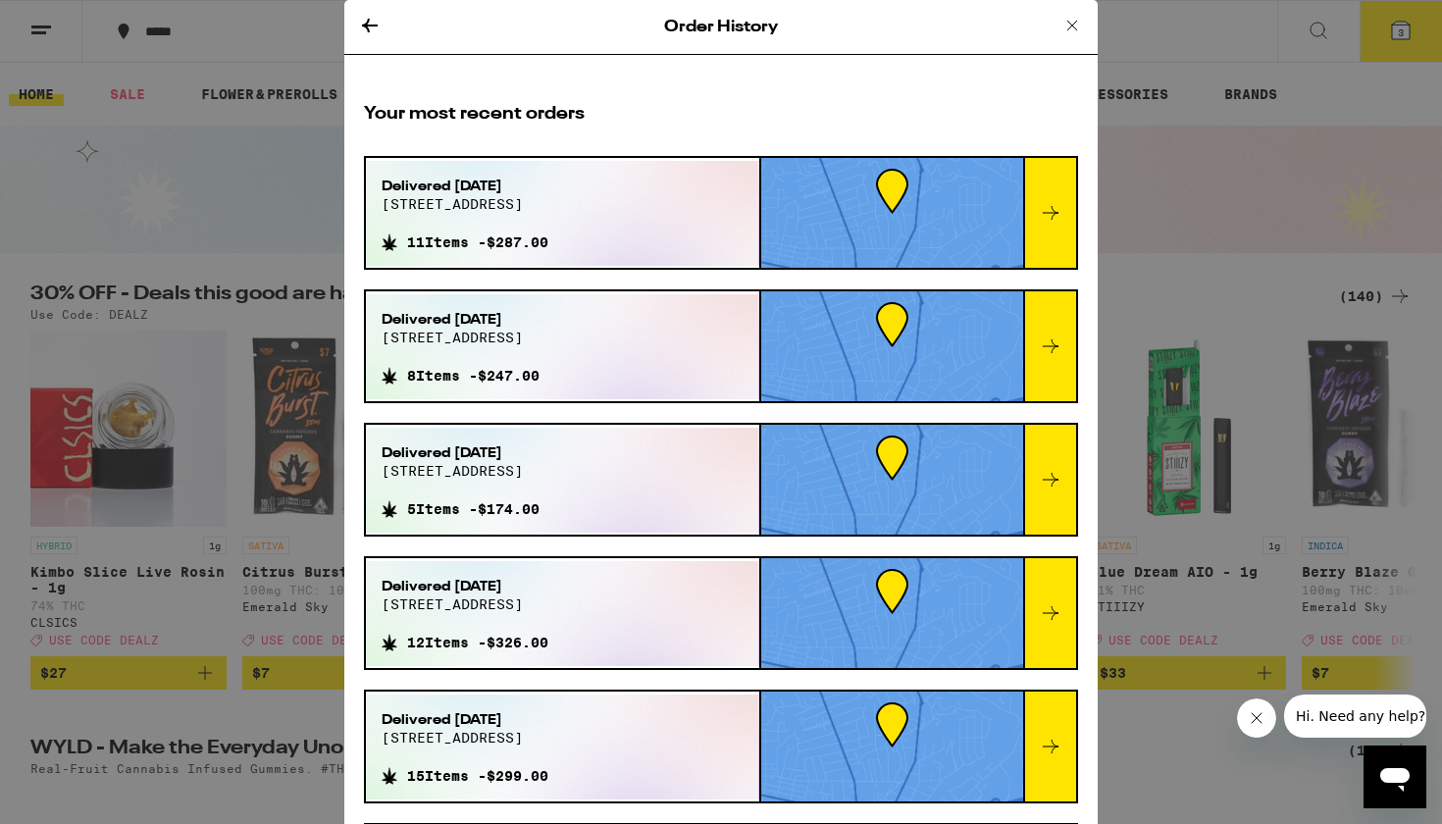
click at [1060, 482] on icon at bounding box center [1051, 480] width 24 height 24
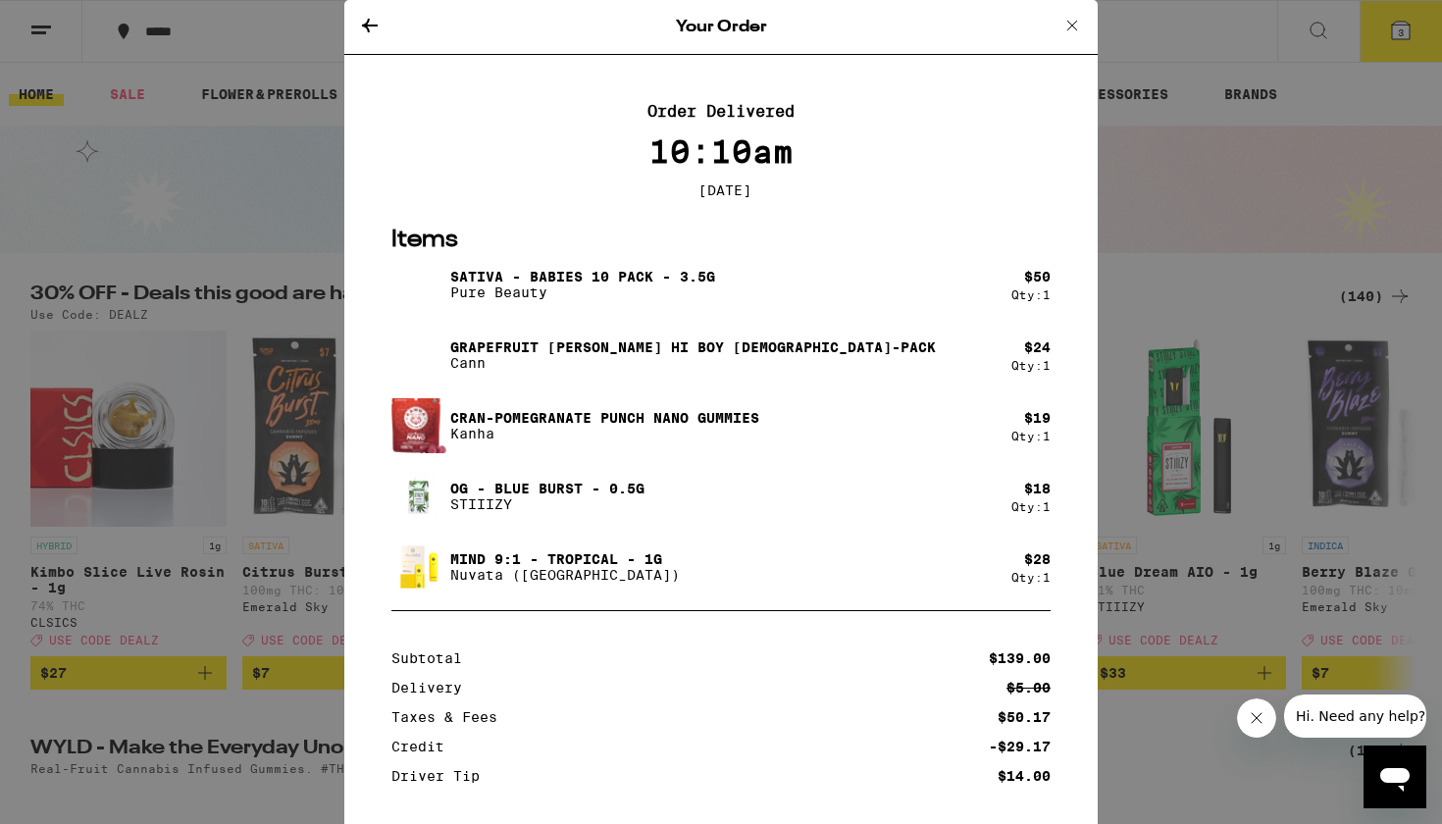
click at [1066, 23] on icon at bounding box center [1073, 26] width 24 height 24
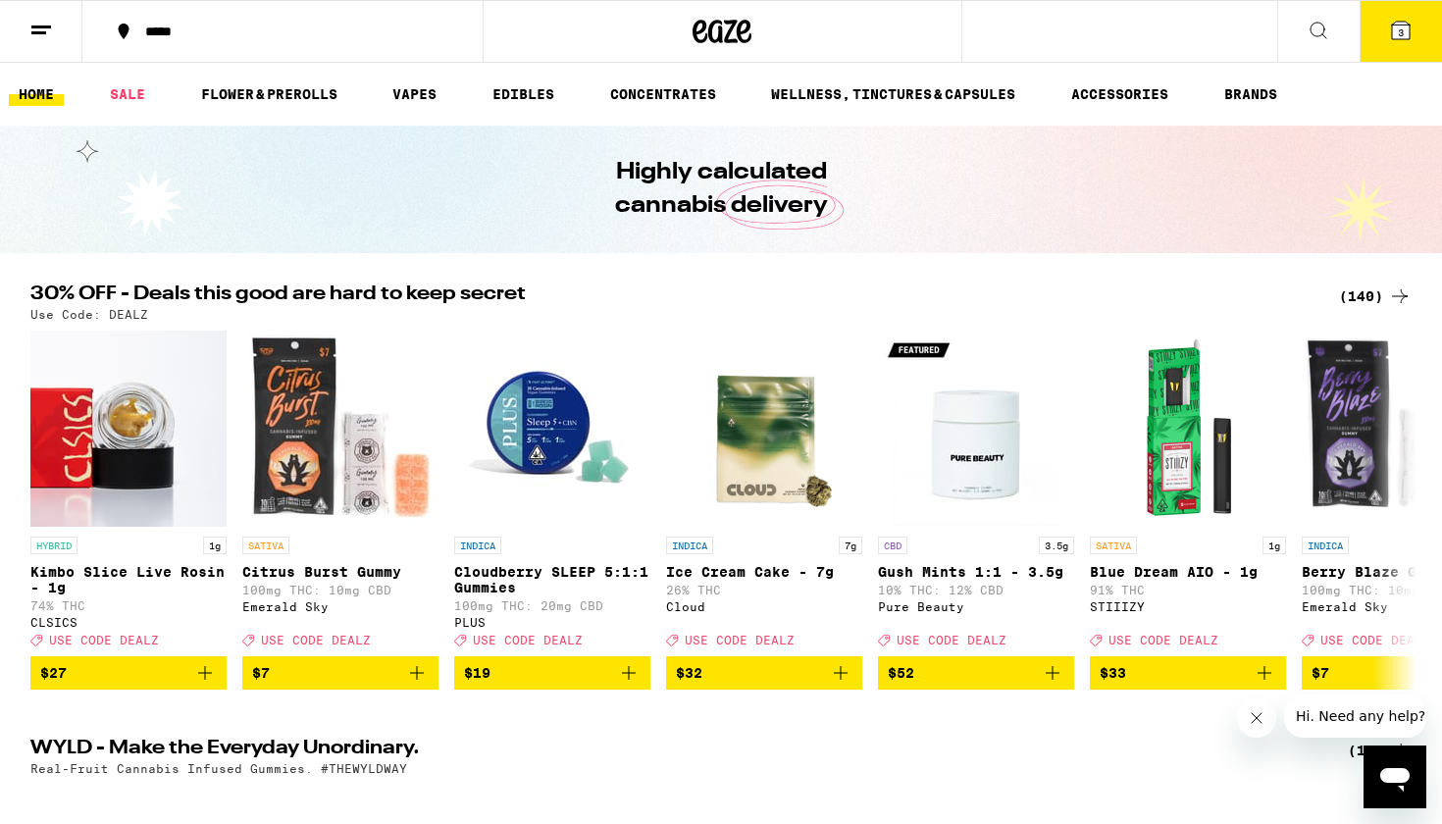
click at [1316, 26] on icon at bounding box center [1319, 31] width 24 height 24
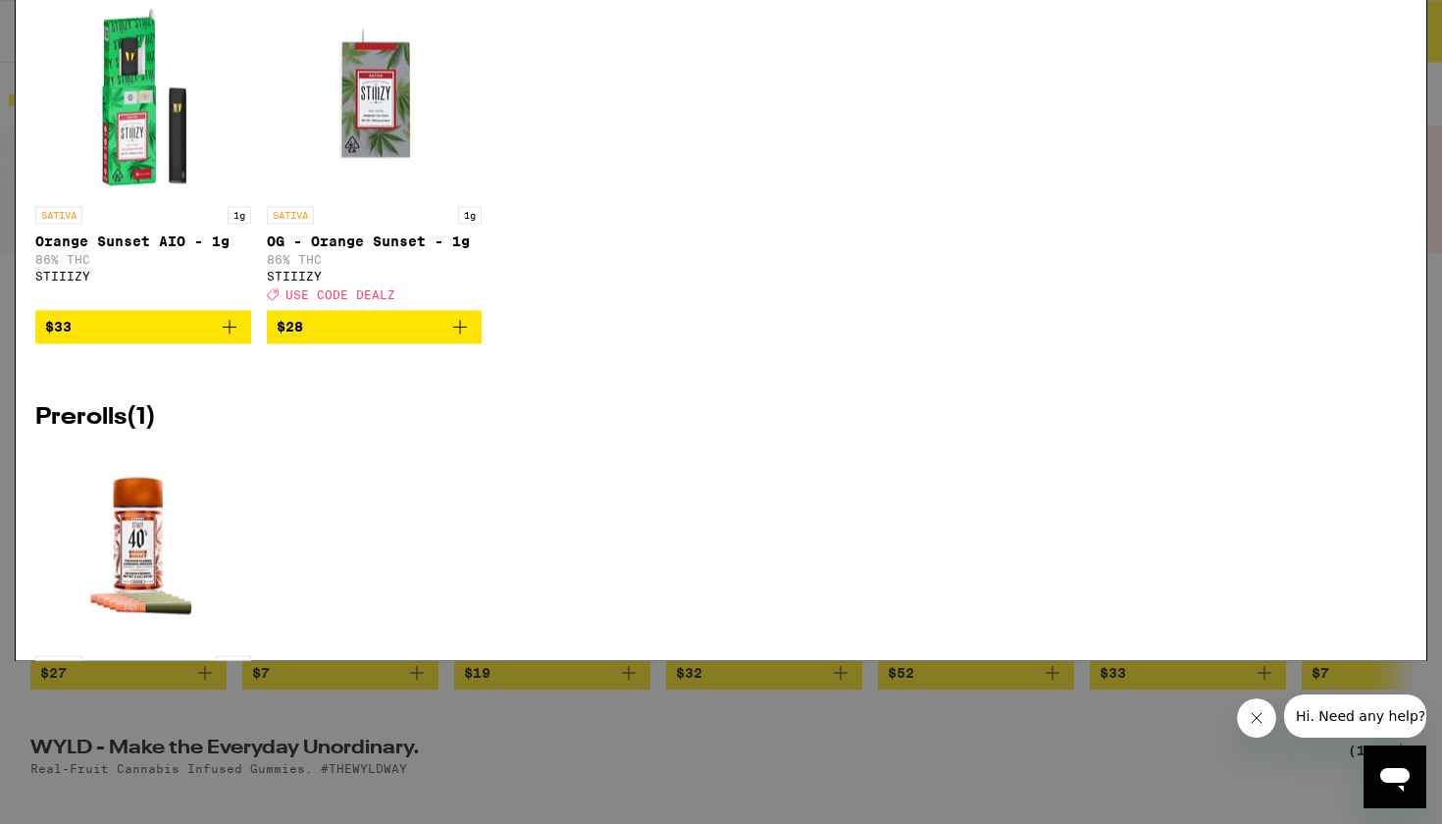
type input "orange sunset"
click at [1395, 27] on icon at bounding box center [1395, 31] width 29 height 29
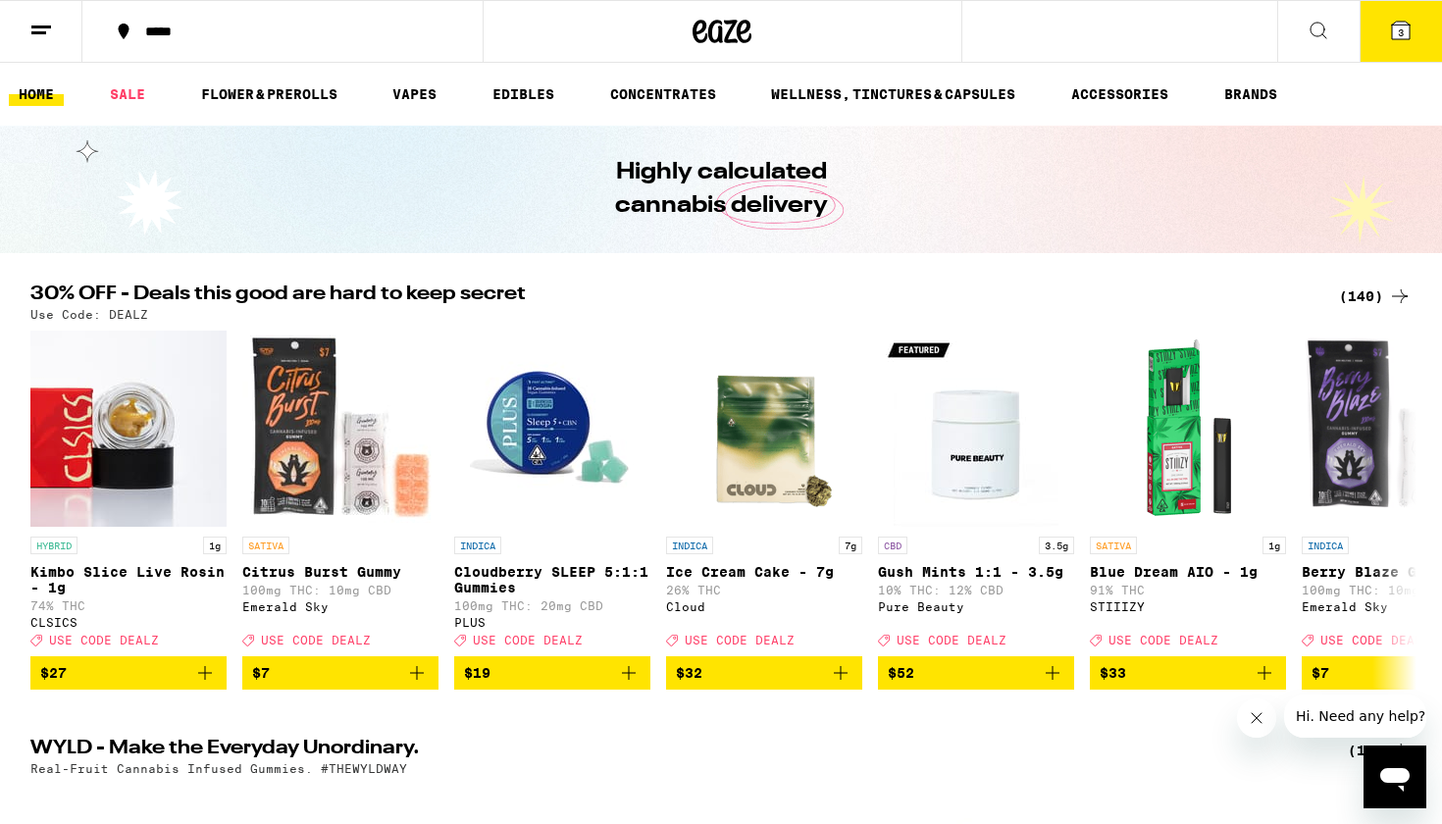
click at [1305, 40] on button at bounding box center [1318, 32] width 82 height 62
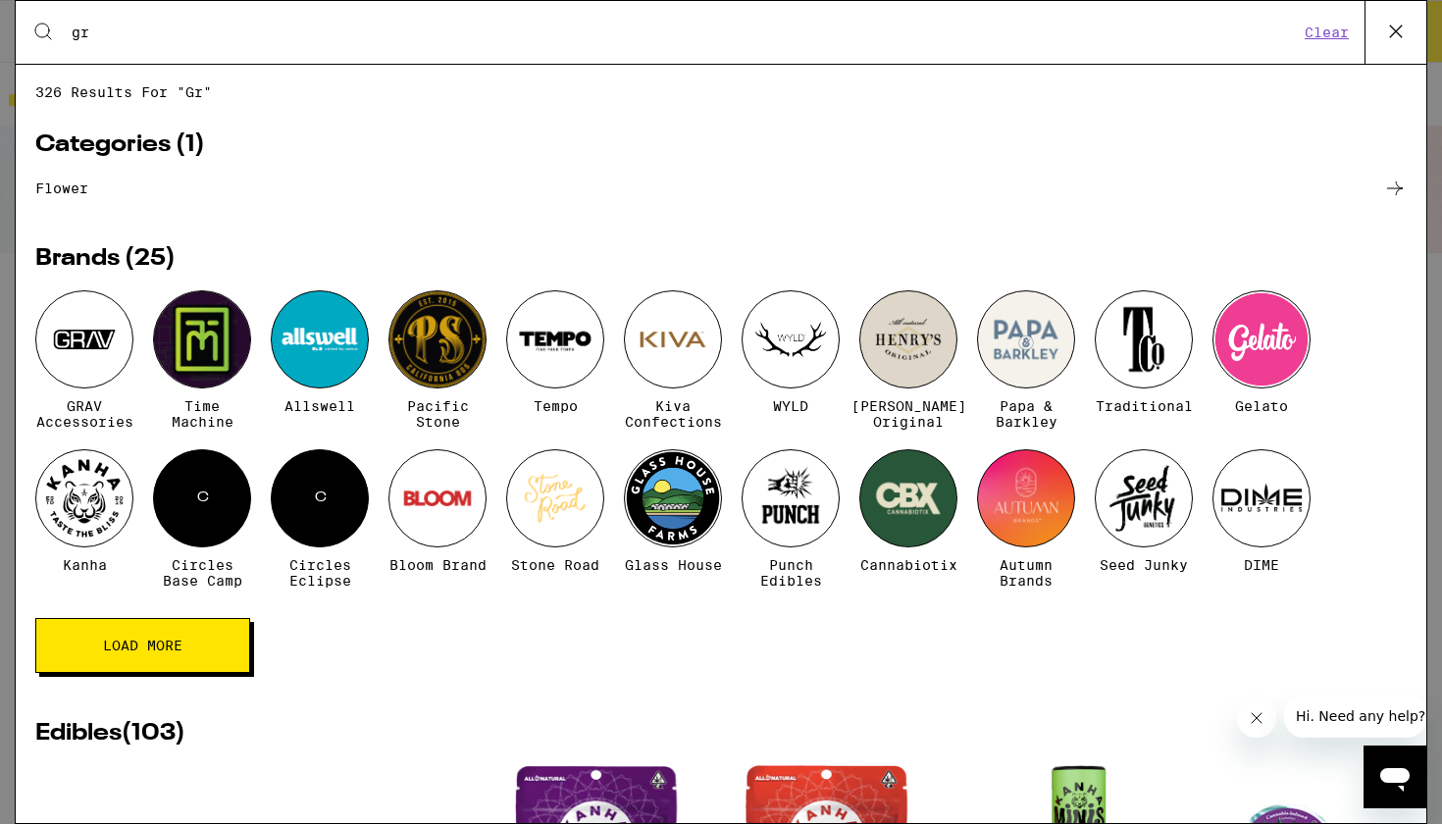
type input "g"
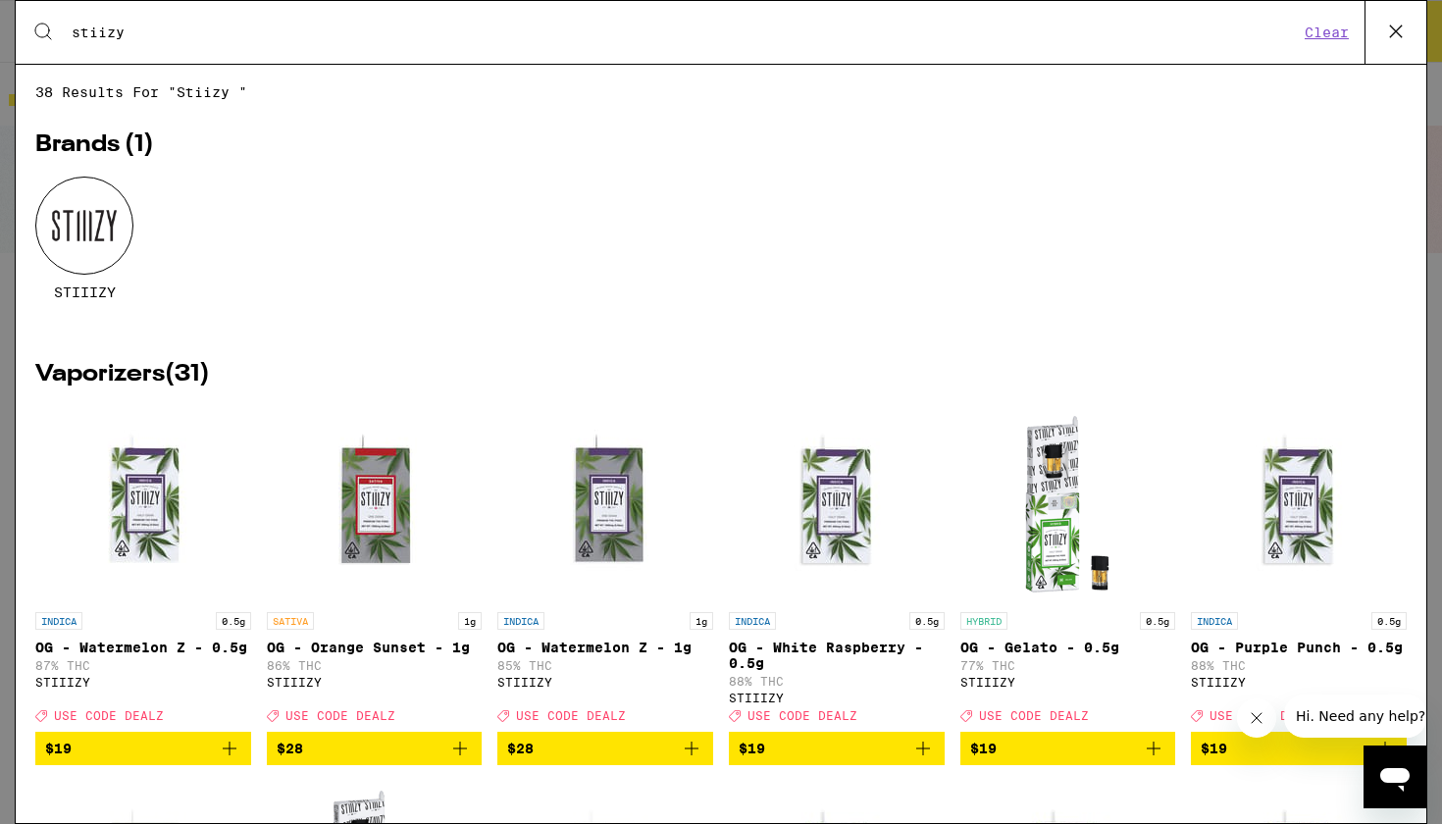
type input "stiizy"
click at [1262, 719] on icon "Close message from company" at bounding box center [1257, 718] width 16 height 16
click at [1389, 24] on icon at bounding box center [1395, 31] width 29 height 29
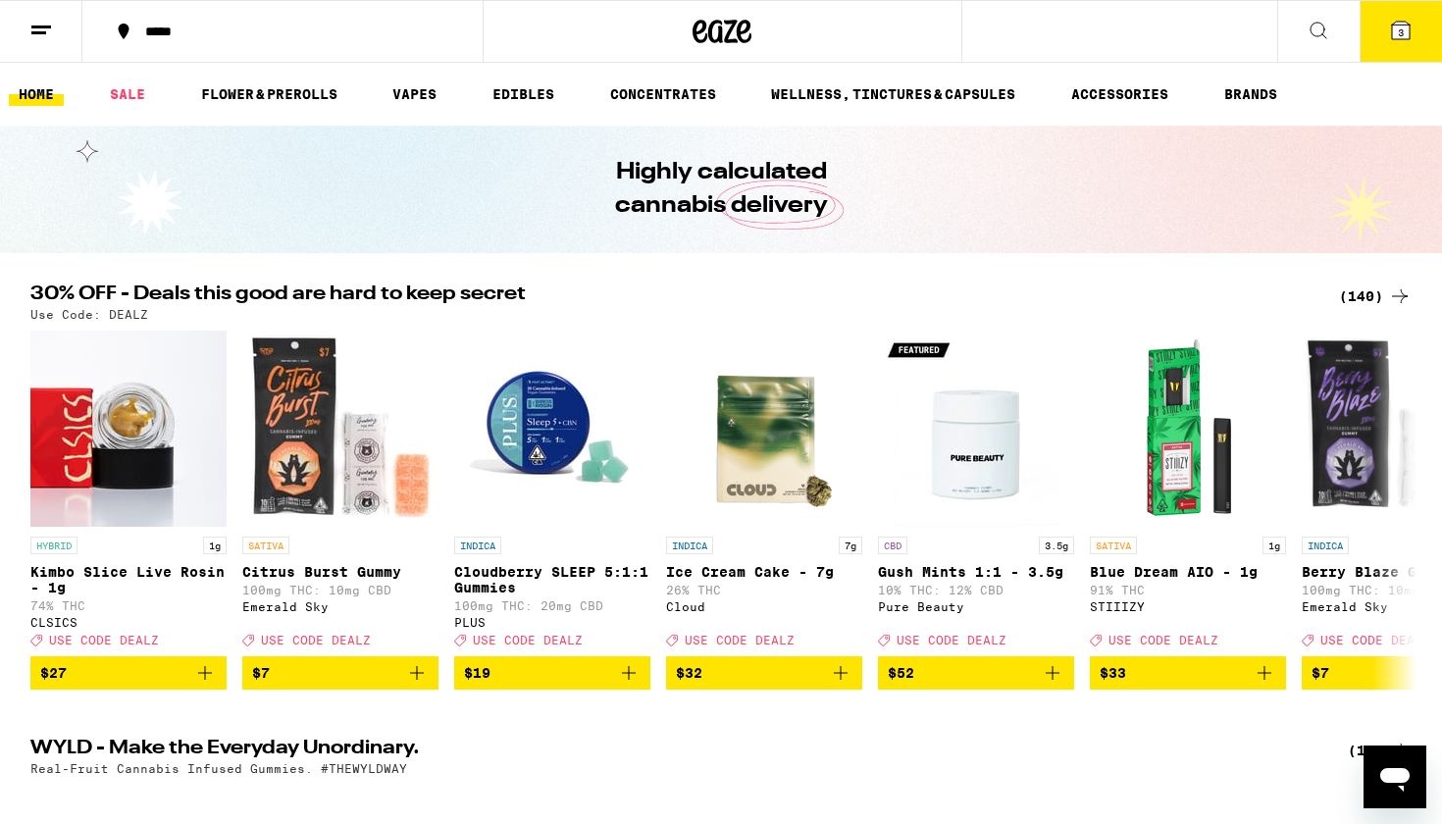
click at [1317, 26] on icon at bounding box center [1319, 31] width 24 height 24
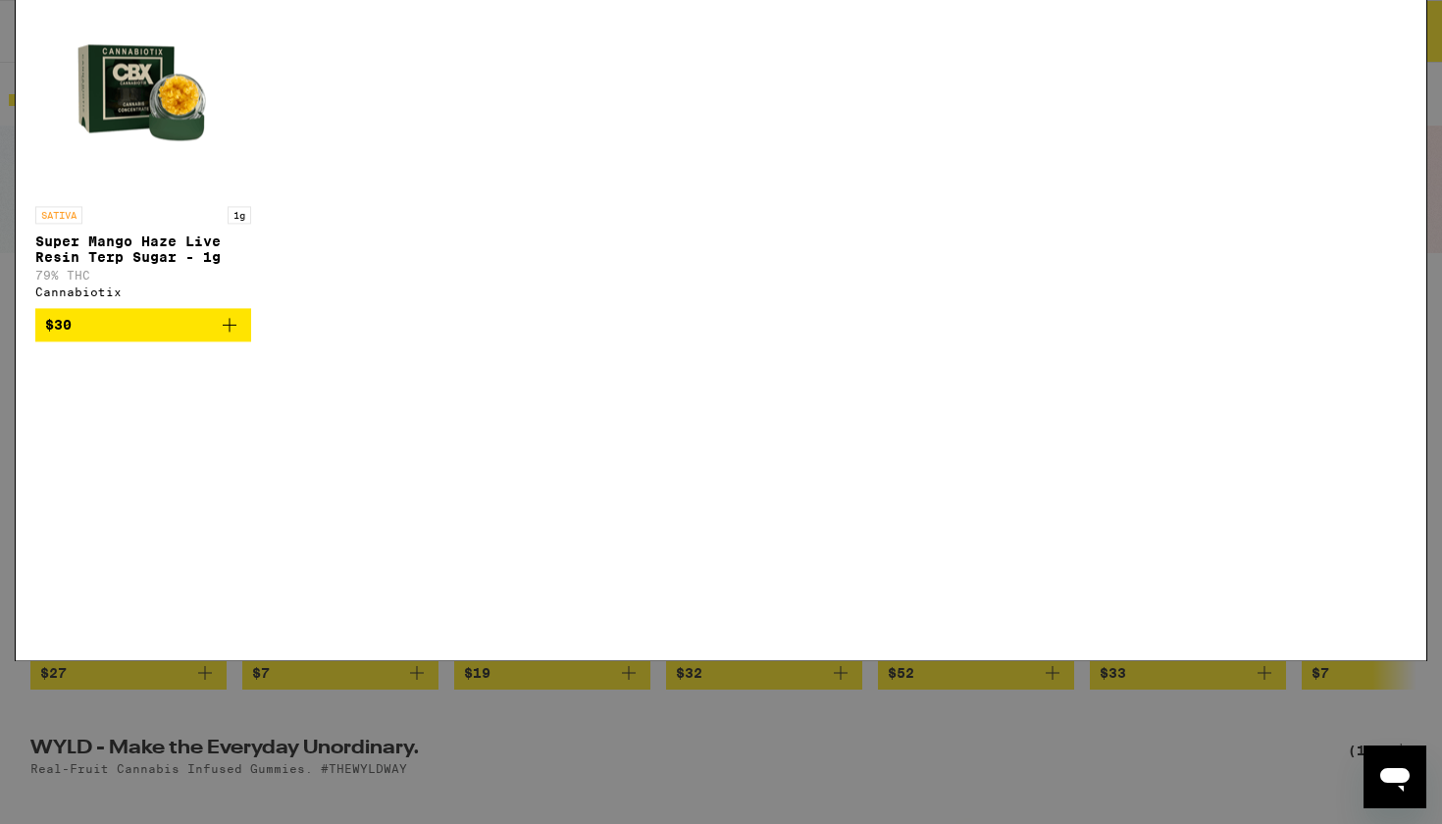
type input "green crack"
click at [1401, 26] on icon at bounding box center [1395, 31] width 29 height 29
